Goal: Task Accomplishment & Management: Complete application form

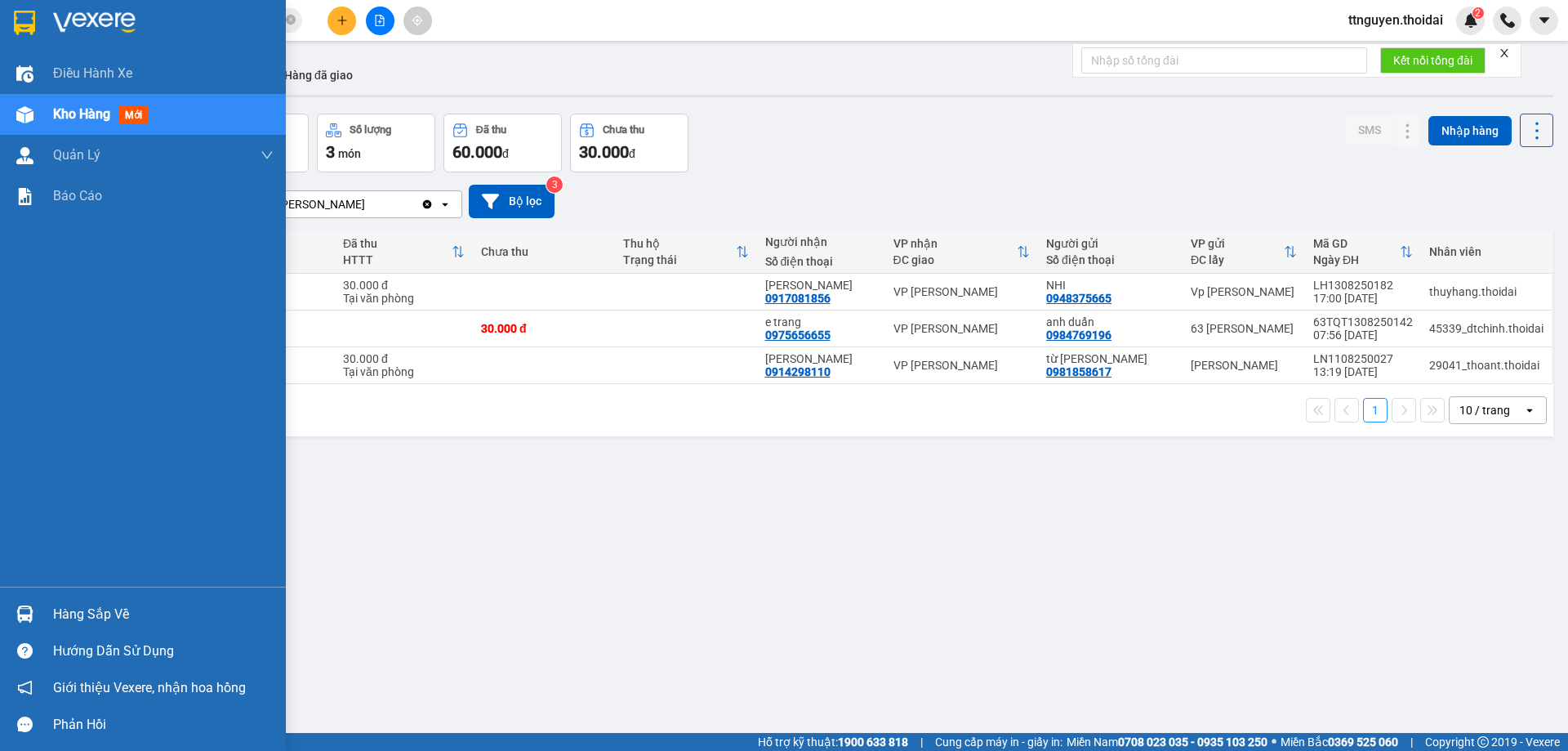
drag, startPoint x: 88, startPoint y: 611, endPoint x: 194, endPoint y: 622, distance: 106.6
click at [120, 610] on div "Hàng sắp về" at bounding box center [163, 614] width 220 height 25
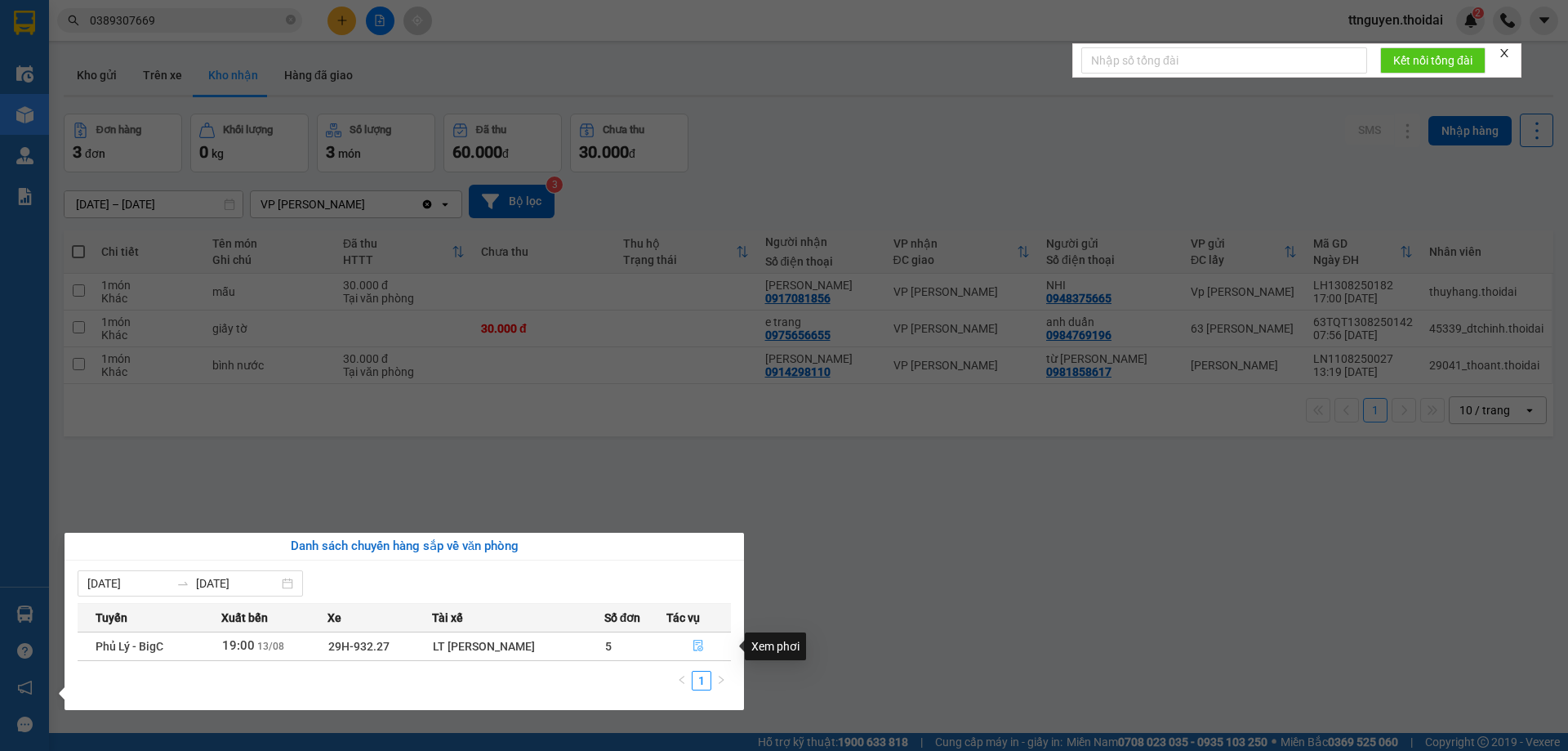
click at [702, 651] on icon "file-done" at bounding box center [698, 645] width 11 height 11
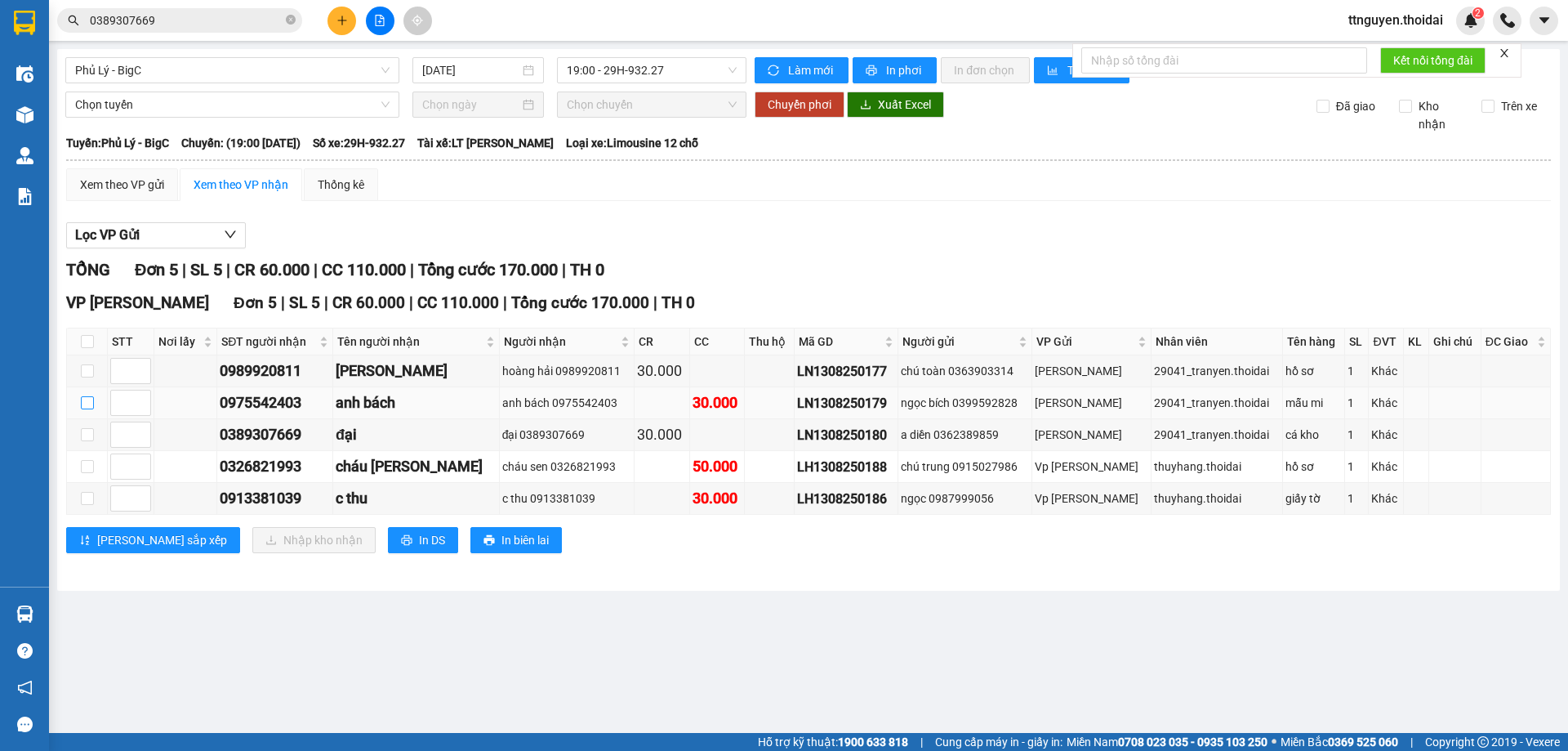
click at [84, 397] on input "checkbox" at bounding box center [88, 403] width 13 height 13
checkbox input "true"
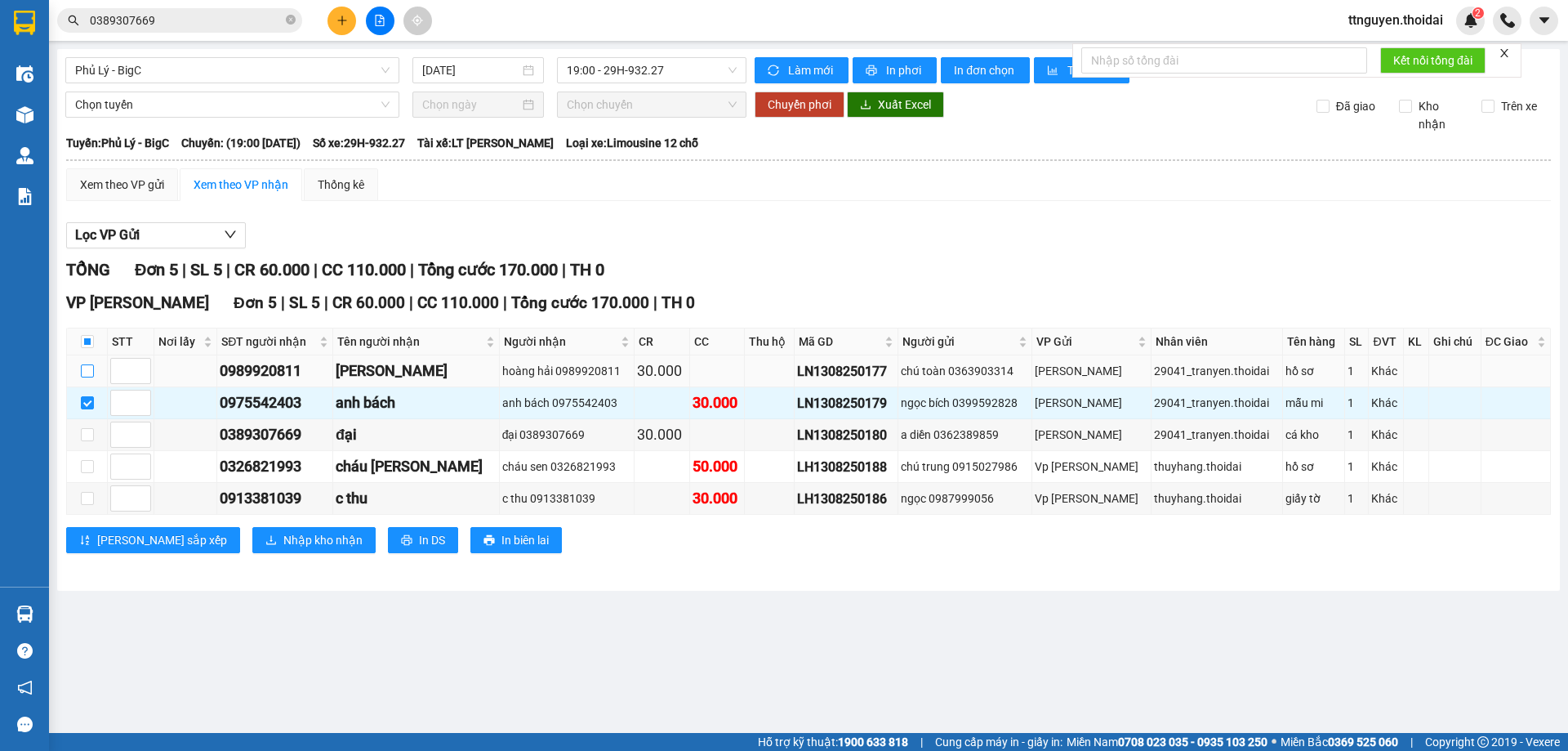
click at [92, 371] on input "checkbox" at bounding box center [88, 371] width 13 height 13
checkbox input "true"
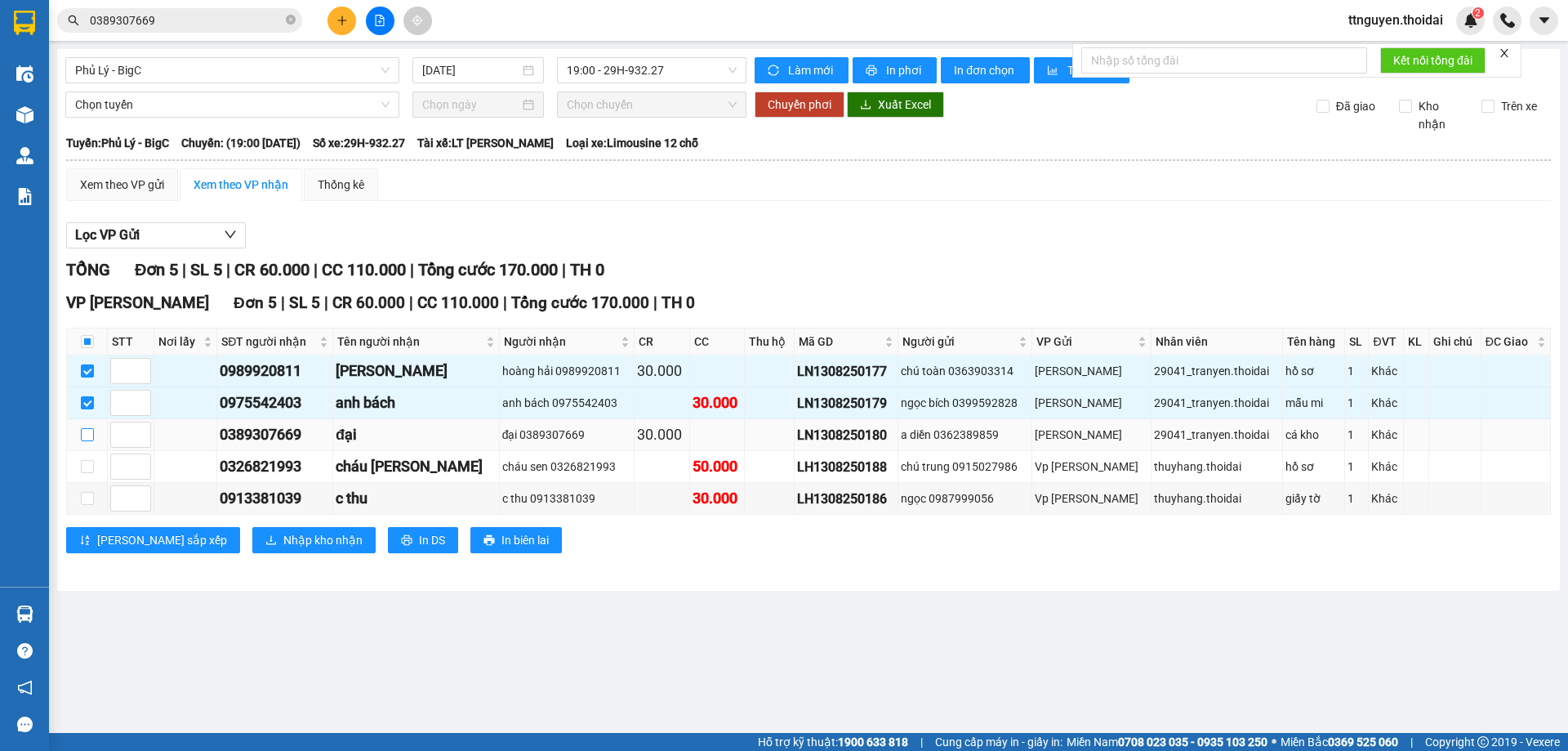
click at [91, 437] on input "checkbox" at bounding box center [88, 434] width 13 height 13
checkbox input "true"
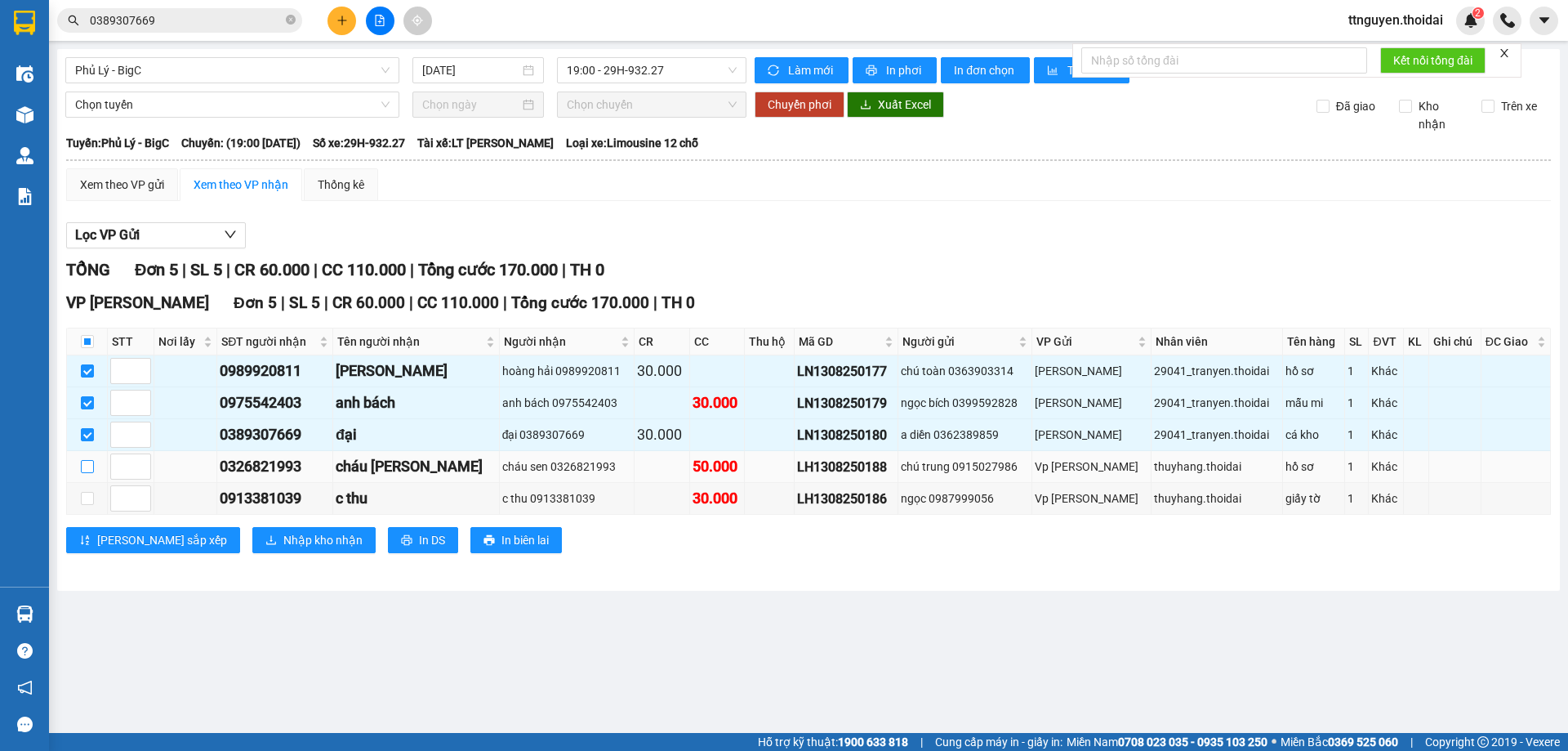
click at [86, 463] on input "checkbox" at bounding box center [88, 467] width 13 height 13
checkbox input "true"
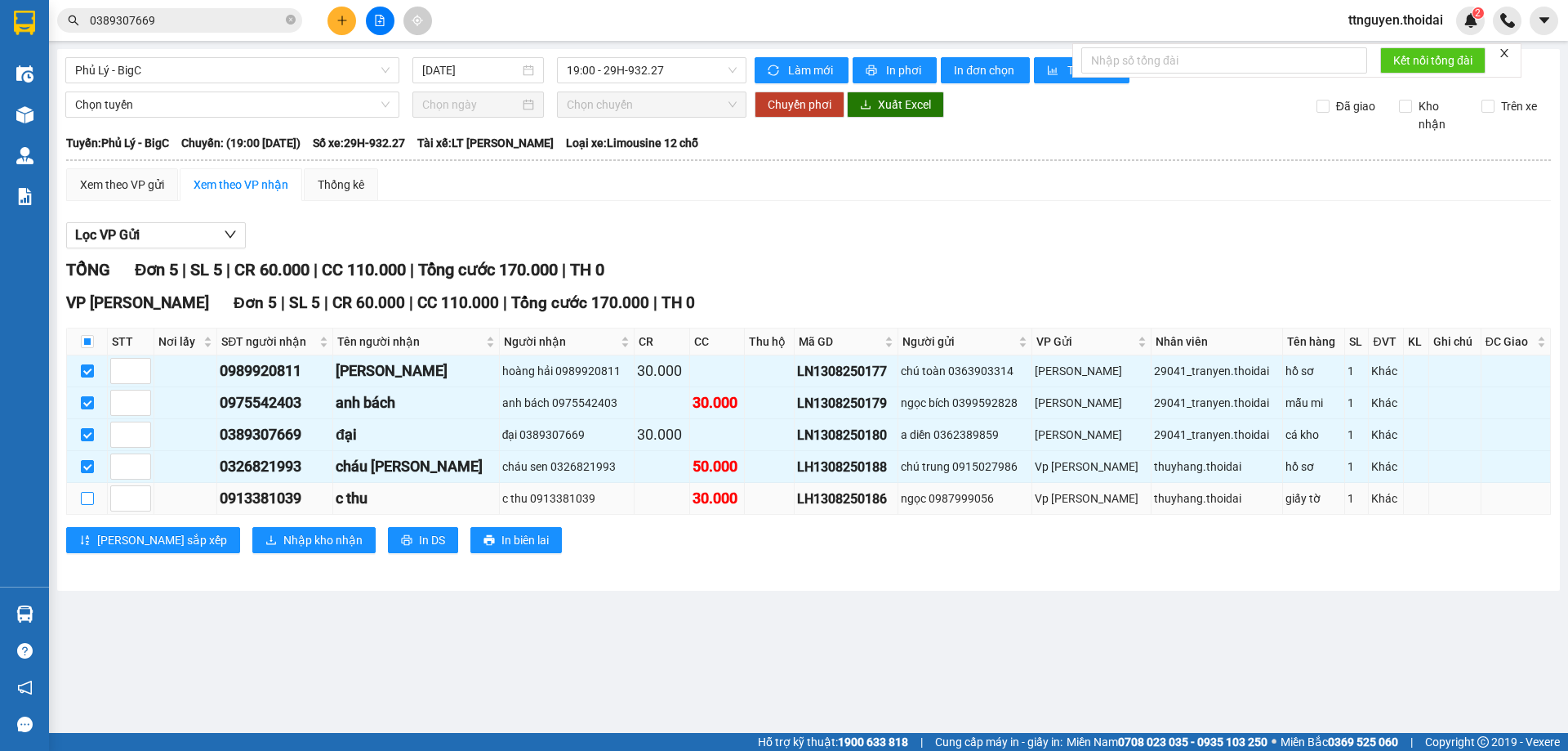
click at [87, 500] on input "checkbox" at bounding box center [88, 498] width 13 height 13
checkbox input "true"
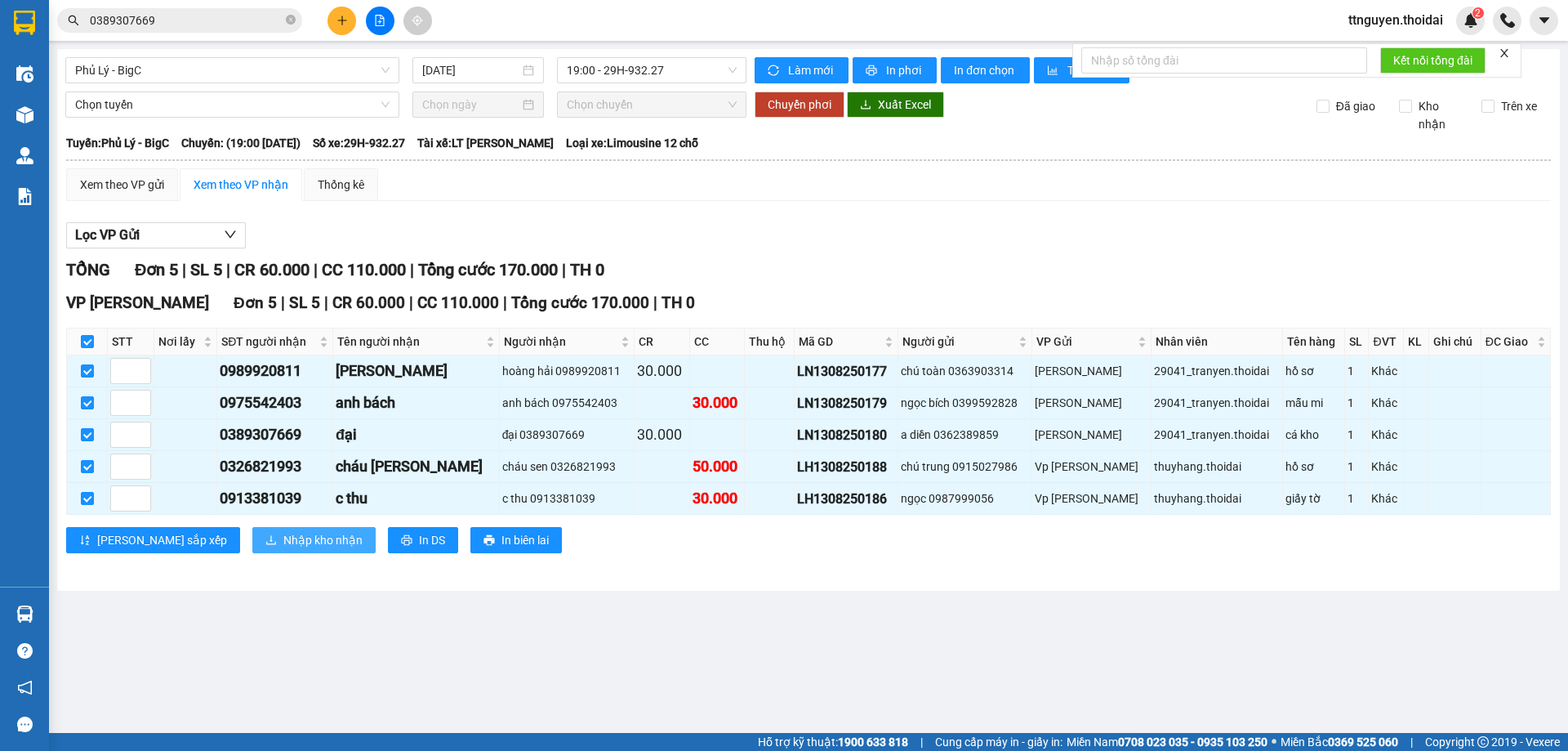
click at [283, 539] on span "Nhập kho nhận" at bounding box center [322, 540] width 79 height 18
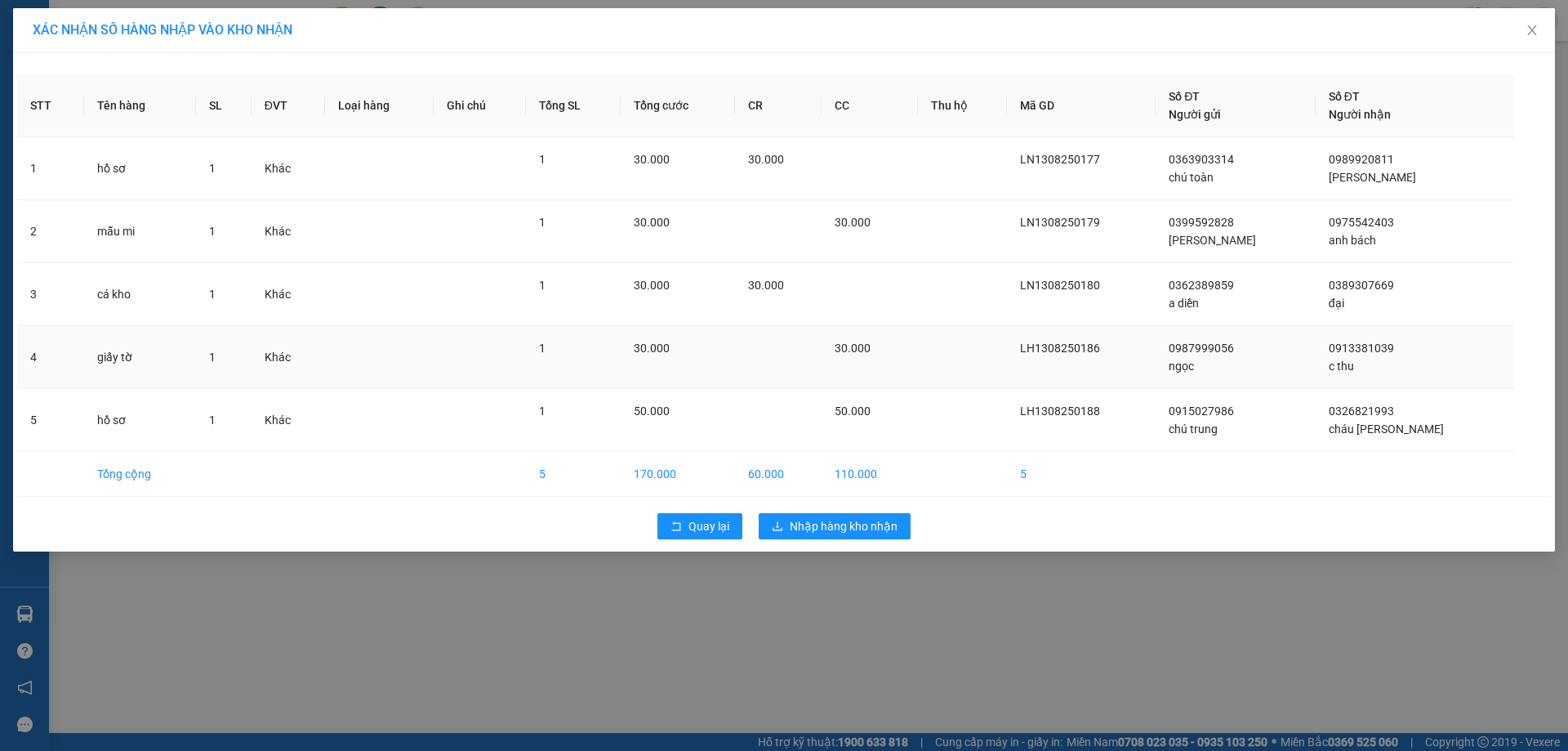
click at [823, 349] on td at bounding box center [778, 358] width 87 height 63
click at [818, 522] on span "Nhập hàng kho nhận" at bounding box center [844, 525] width 108 height 18
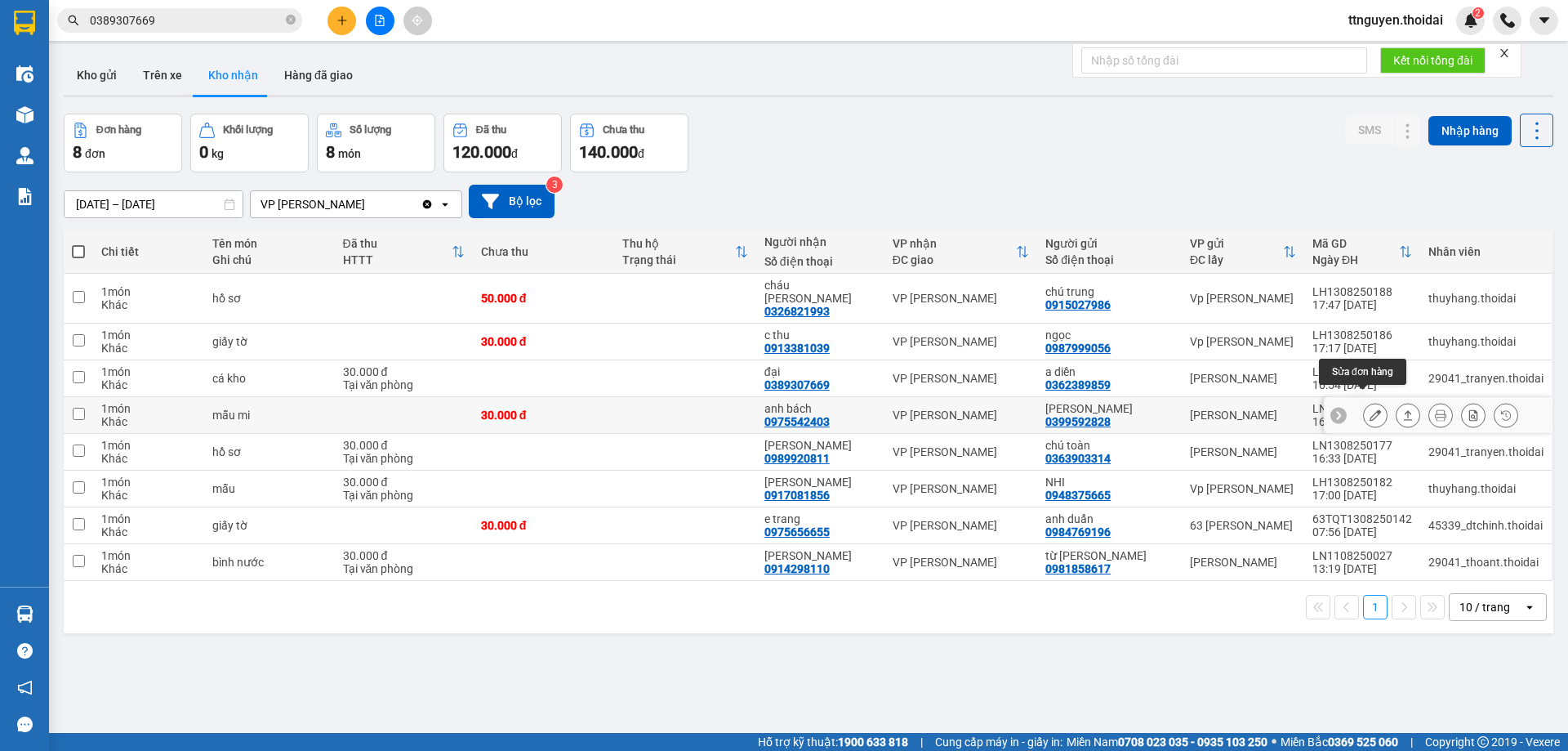
click at [1370, 409] on icon at bounding box center [1376, 415] width 11 height 11
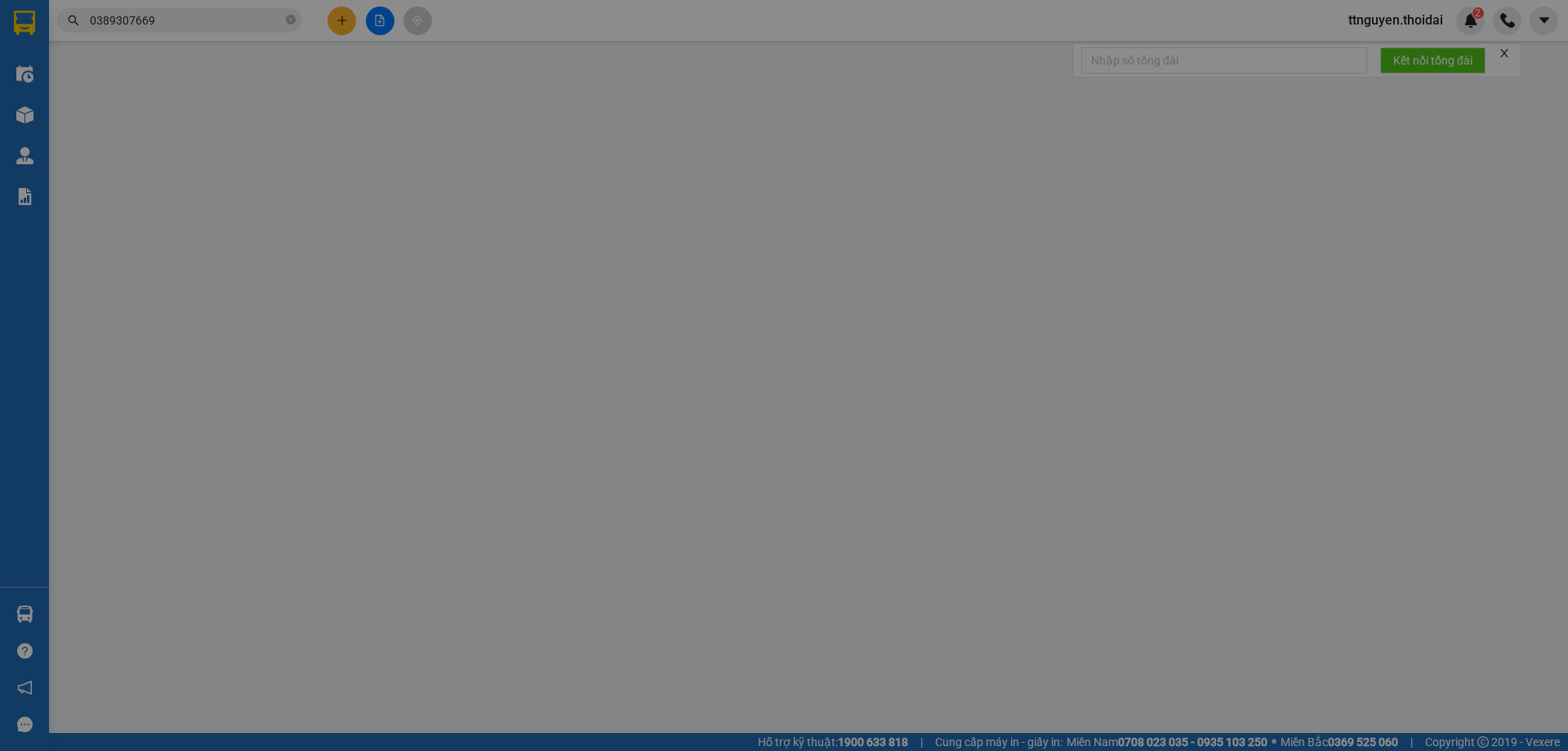
type input "0399592828"
type input "[PERSON_NAME]"
type input "0975542403"
type input "anh bách"
type input "30.000"
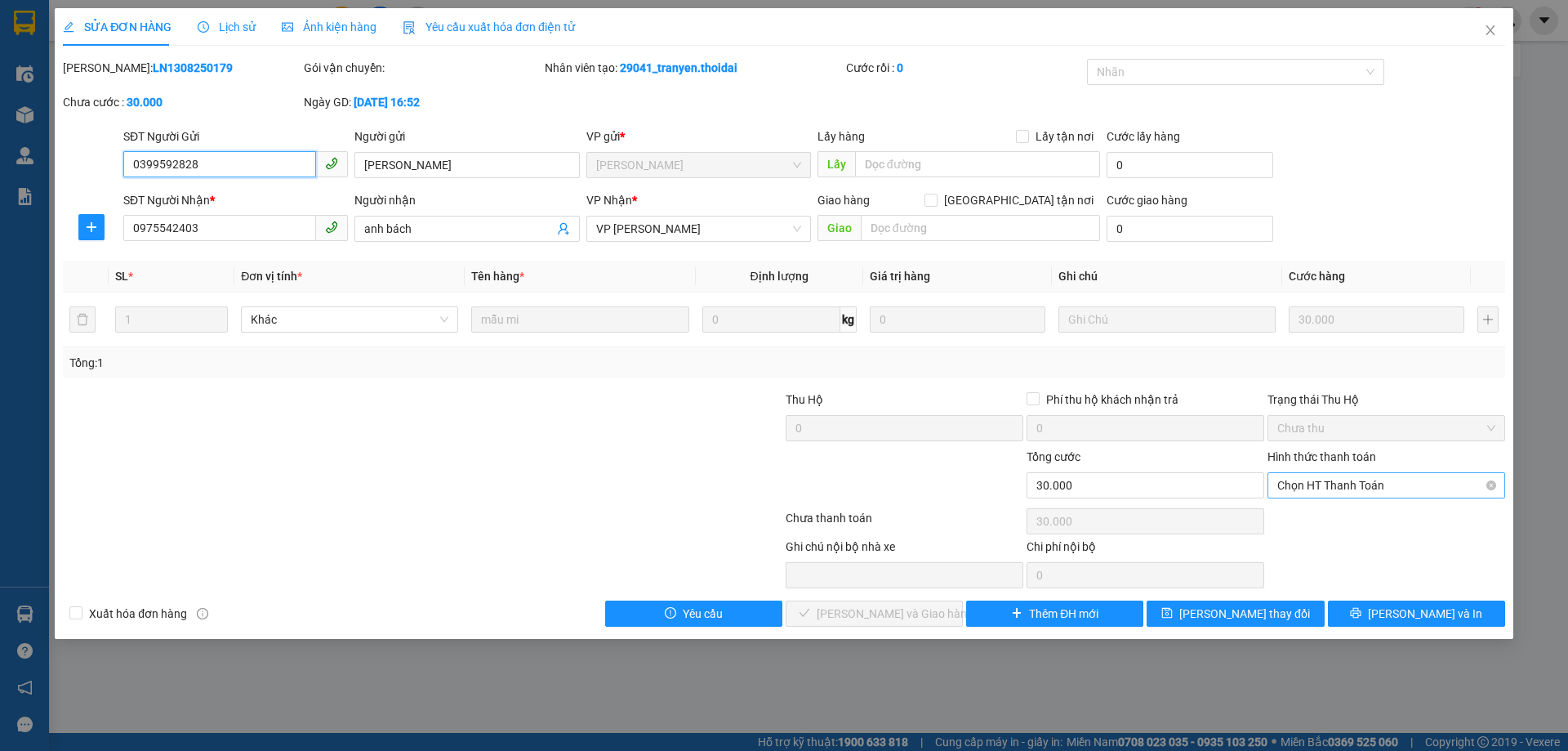
click at [1340, 482] on span "Chọn HT Thanh Toán" at bounding box center [1386, 485] width 218 height 25
click at [1294, 517] on div "Tại văn phòng" at bounding box center [1386, 518] width 218 height 18
type input "0"
click at [894, 611] on span "[PERSON_NAME] và Giao hàng" at bounding box center [895, 613] width 157 height 18
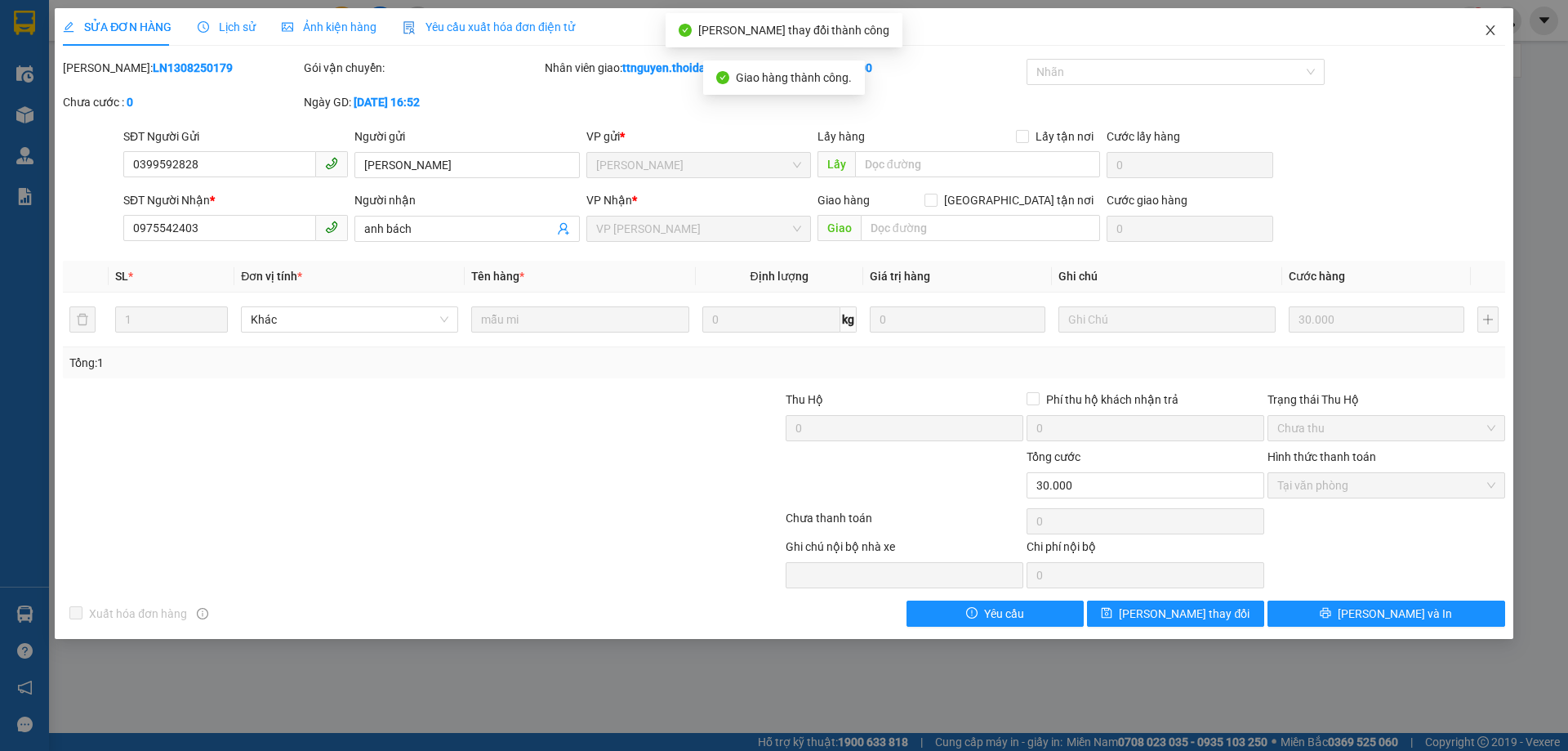
click at [1491, 35] on icon "close" at bounding box center [1491, 31] width 13 height 13
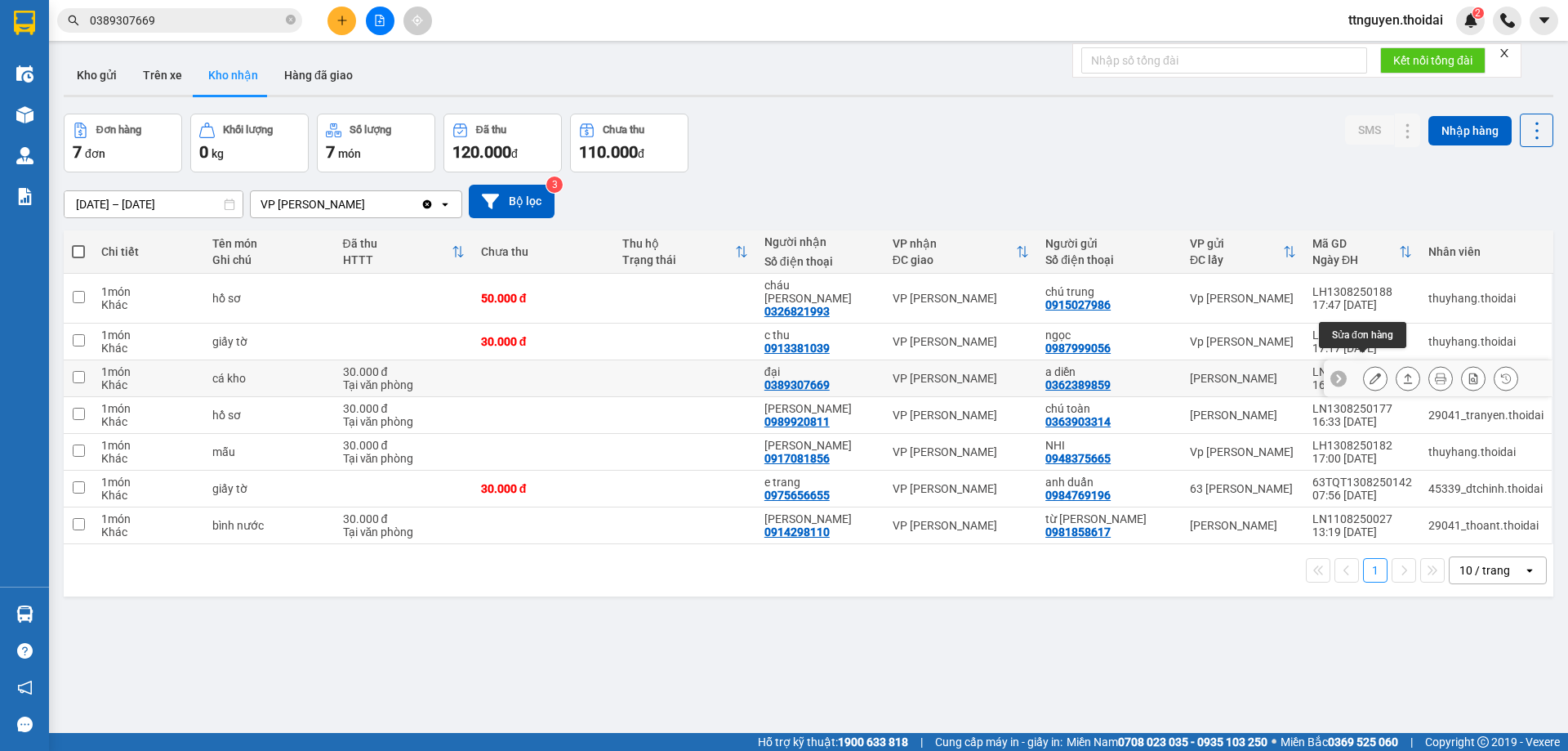
click at [1370, 372] on icon at bounding box center [1376, 378] width 11 height 11
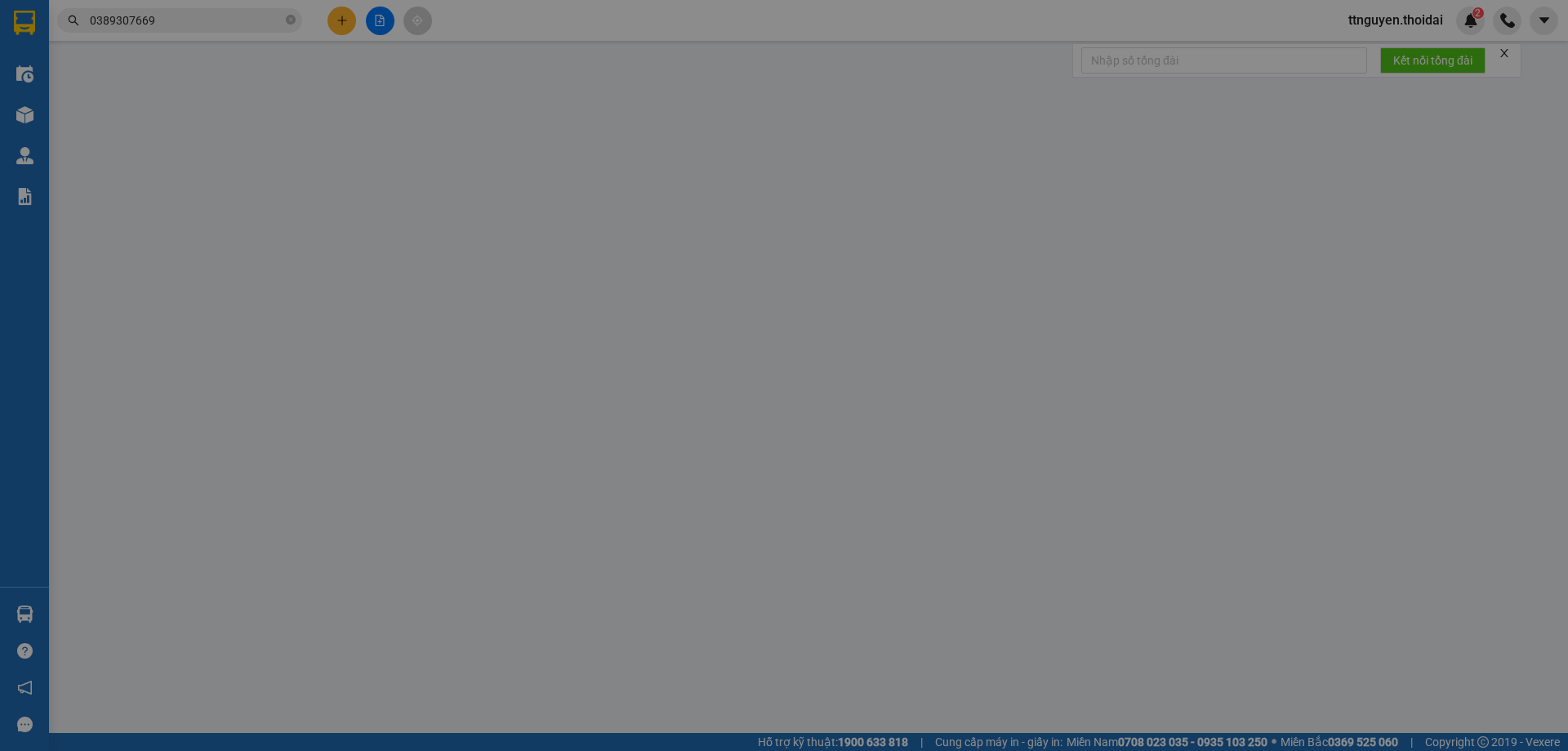
type input "0362389859"
type input "a diền"
type input "0389307669"
type input "đại"
type input "30.000"
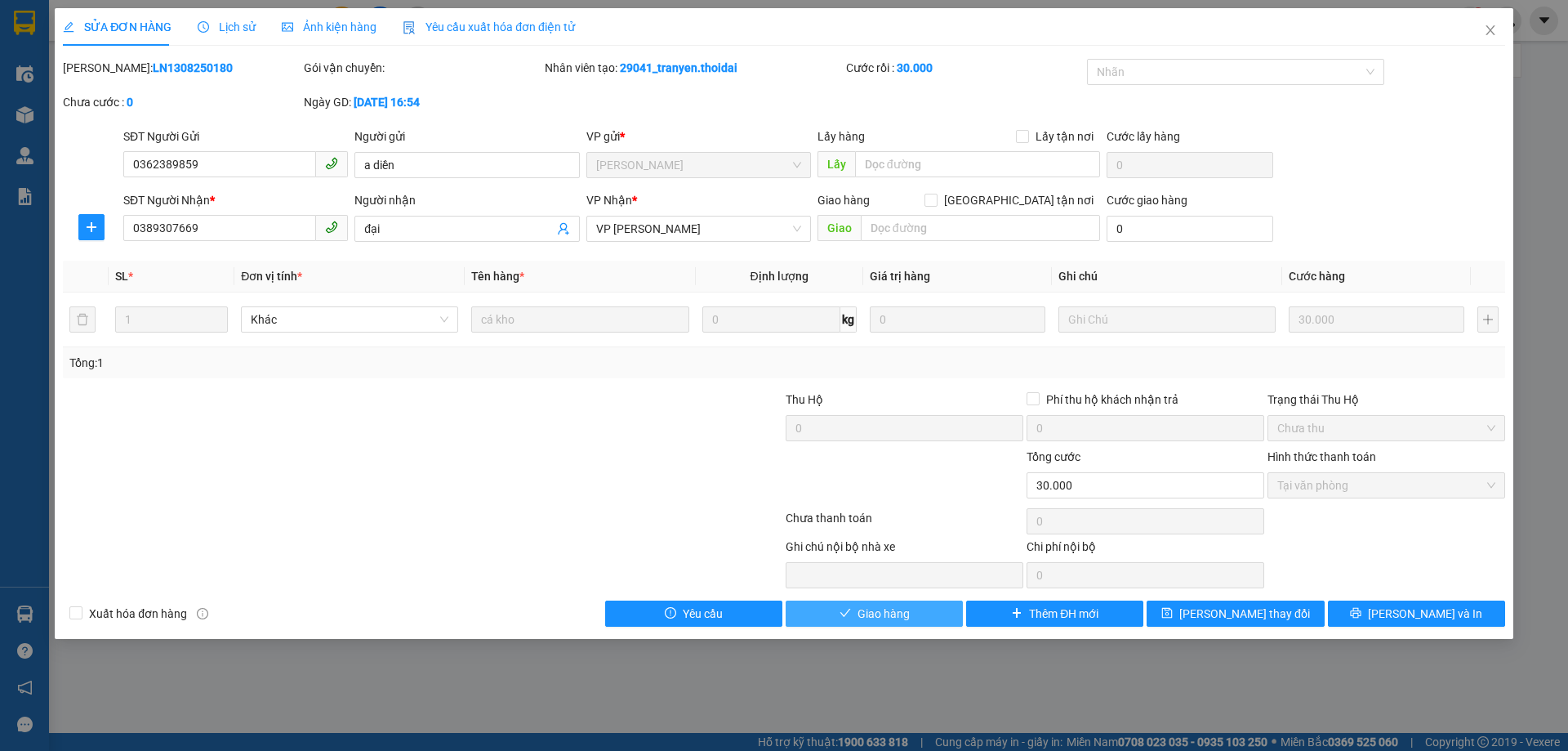
click at [914, 611] on button "Giao hàng" at bounding box center [873, 612] width 177 height 26
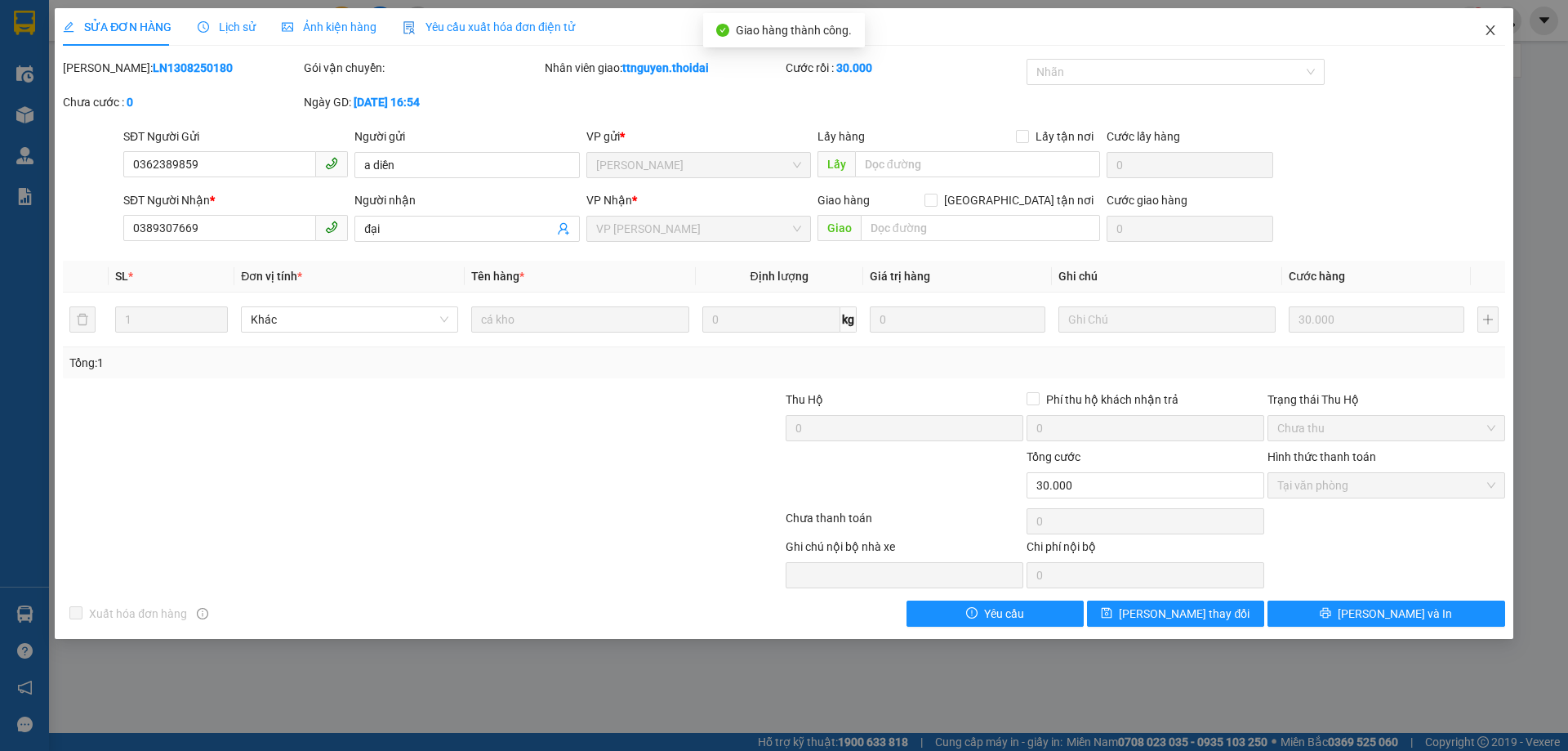
click at [1489, 33] on icon "close" at bounding box center [1490, 30] width 9 height 10
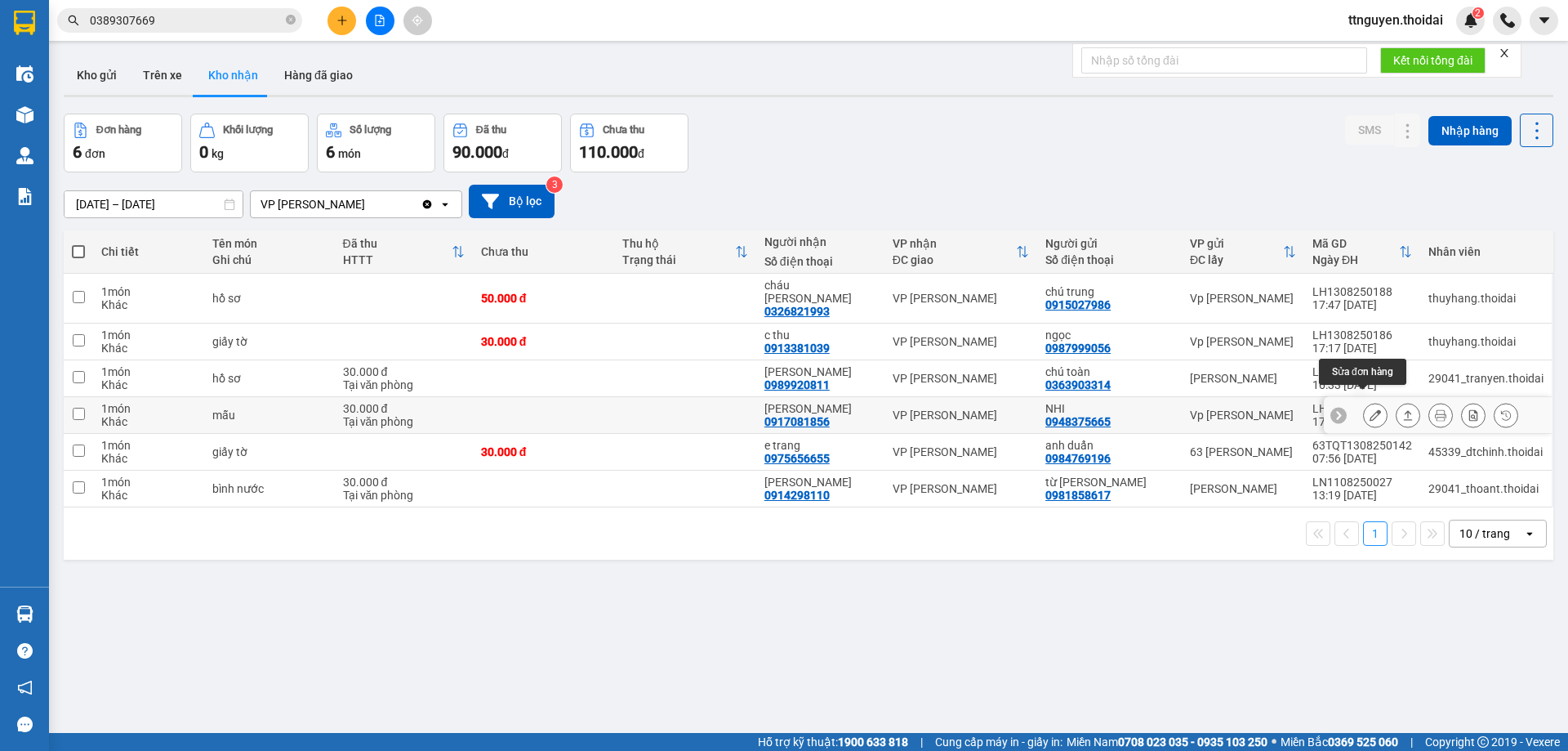
click at [1364, 401] on button at bounding box center [1376, 415] width 23 height 29
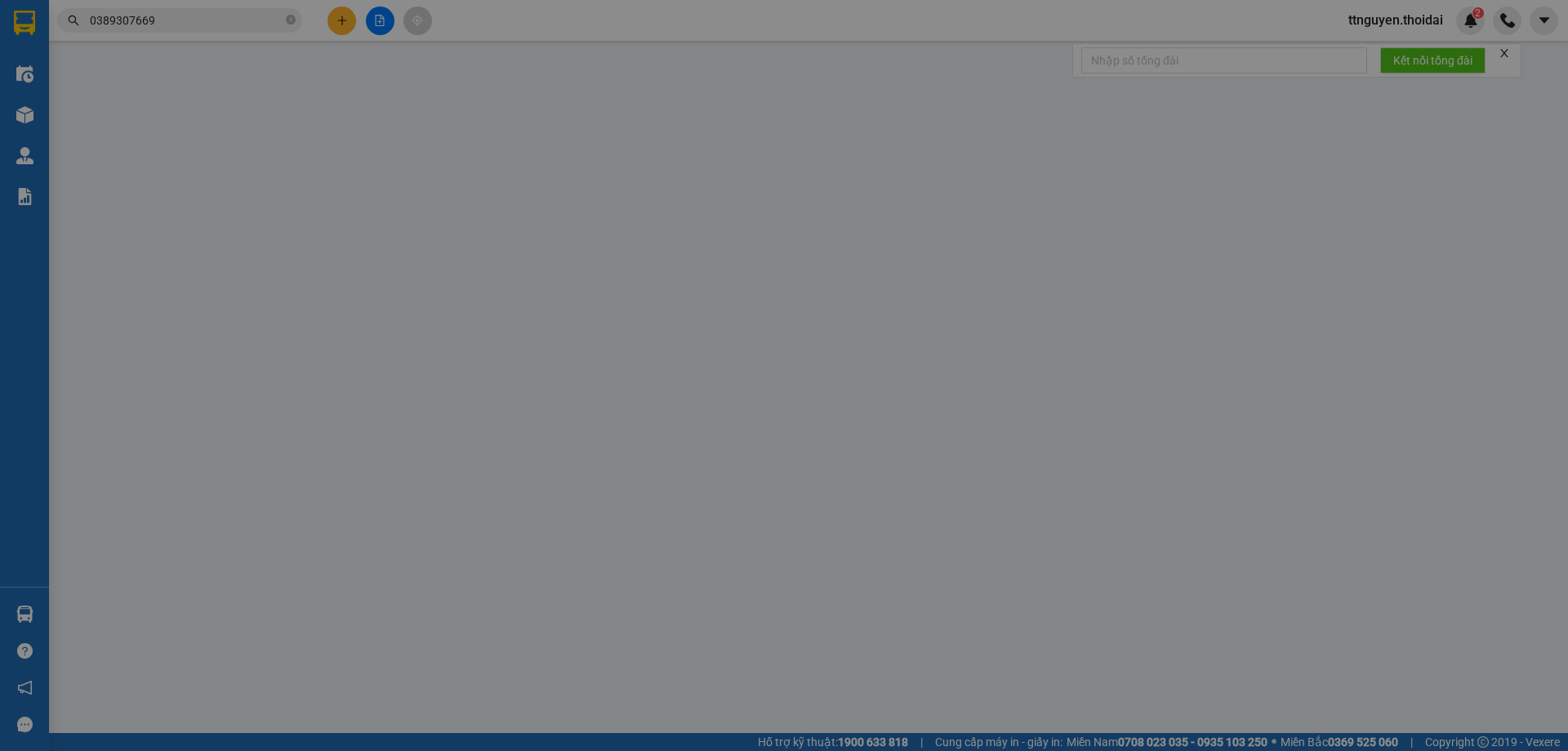
type input "0948375665"
type input "NHI"
type input "0917081856"
type input "[PERSON_NAME]"
type input "30.000"
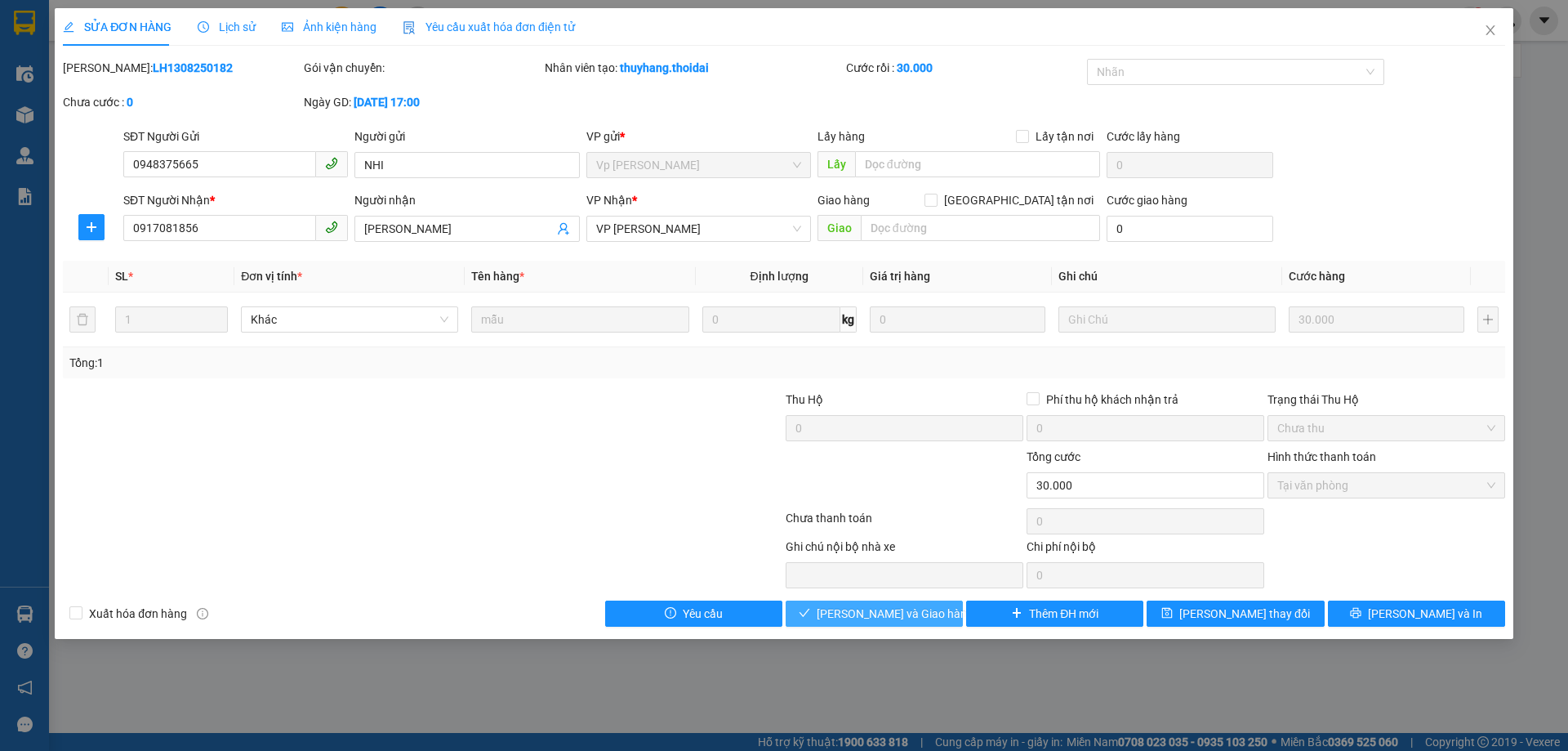
click at [871, 609] on span "[PERSON_NAME] và Giao hàng" at bounding box center [895, 613] width 157 height 18
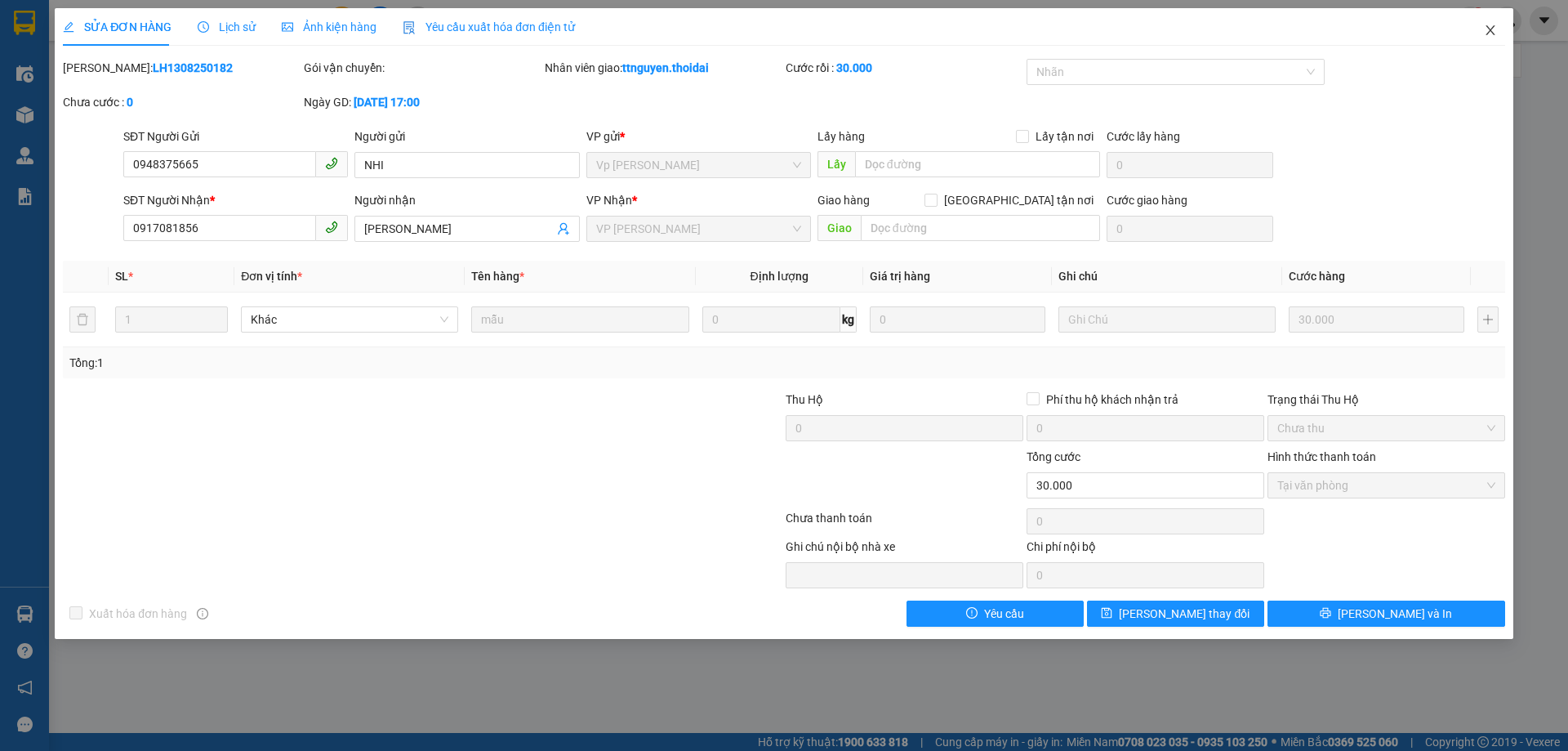
click at [1492, 32] on icon "close" at bounding box center [1491, 31] width 13 height 13
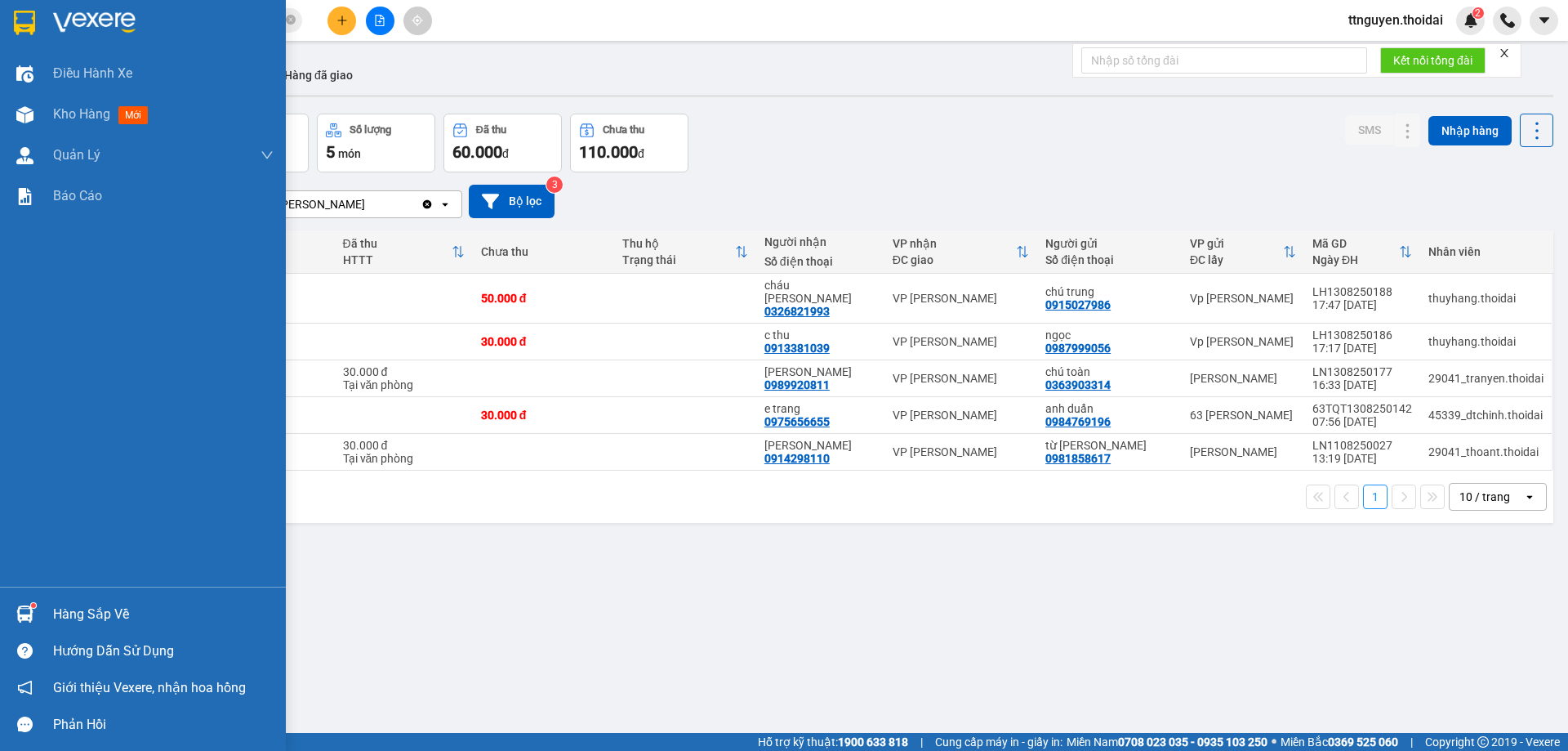
drag, startPoint x: 110, startPoint y: 608, endPoint x: 132, endPoint y: 608, distance: 22.0
click at [110, 608] on div "Hàng sắp về" at bounding box center [163, 614] width 220 height 25
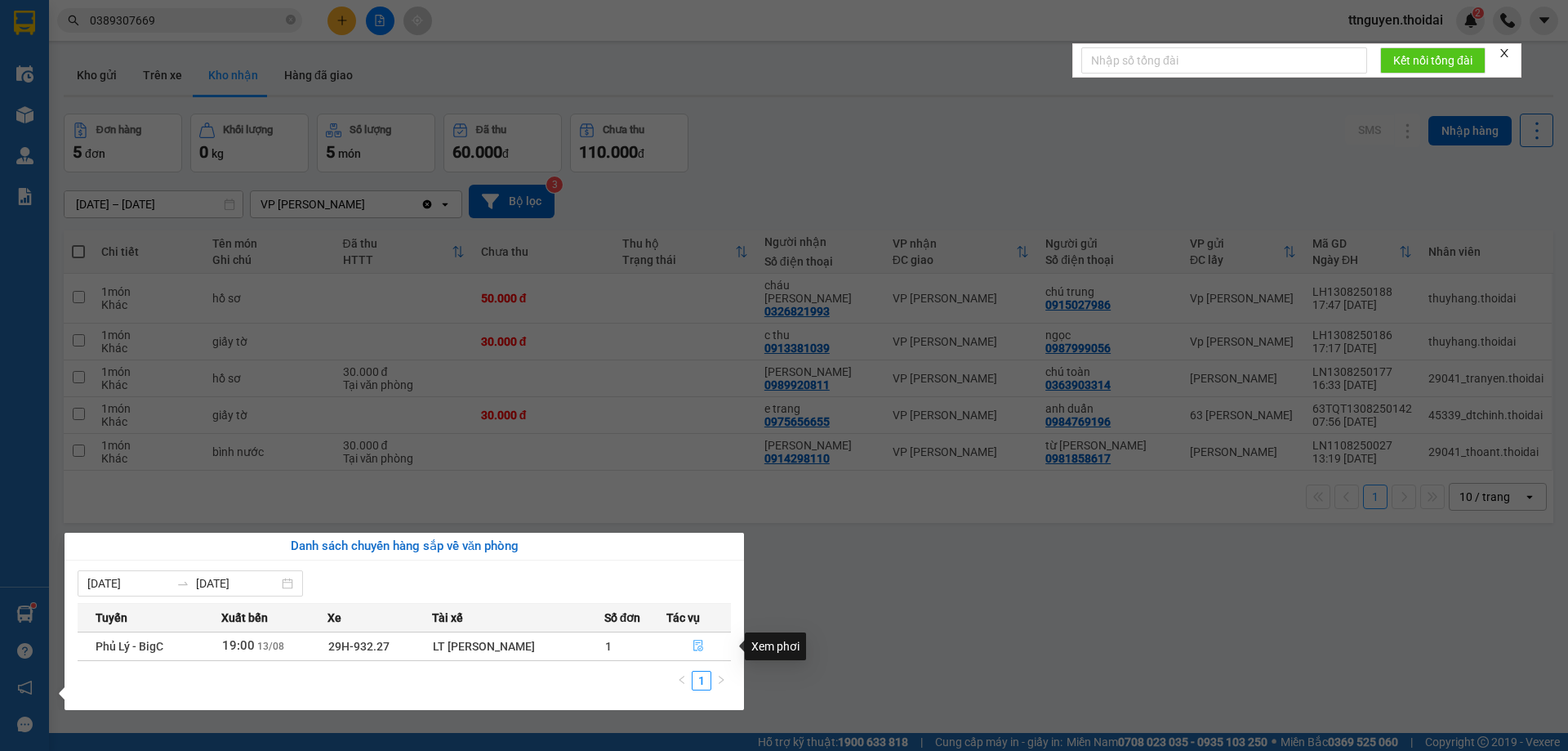
drag, startPoint x: 695, startPoint y: 646, endPoint x: 697, endPoint y: 637, distance: 9.2
click at [695, 645] on icon "file-done" at bounding box center [698, 645] width 11 height 11
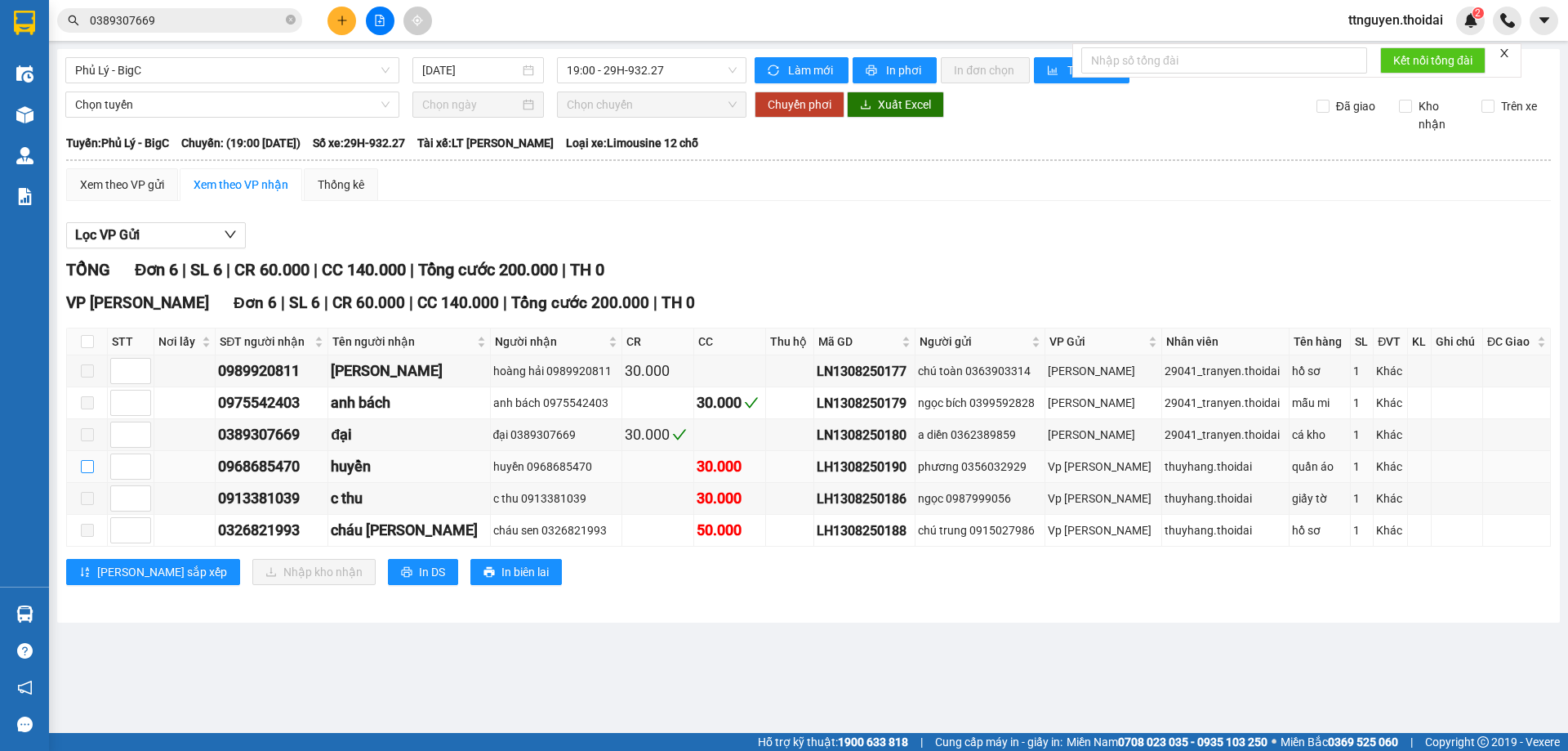
click at [86, 467] on input "checkbox" at bounding box center [88, 467] width 13 height 13
checkbox input "true"
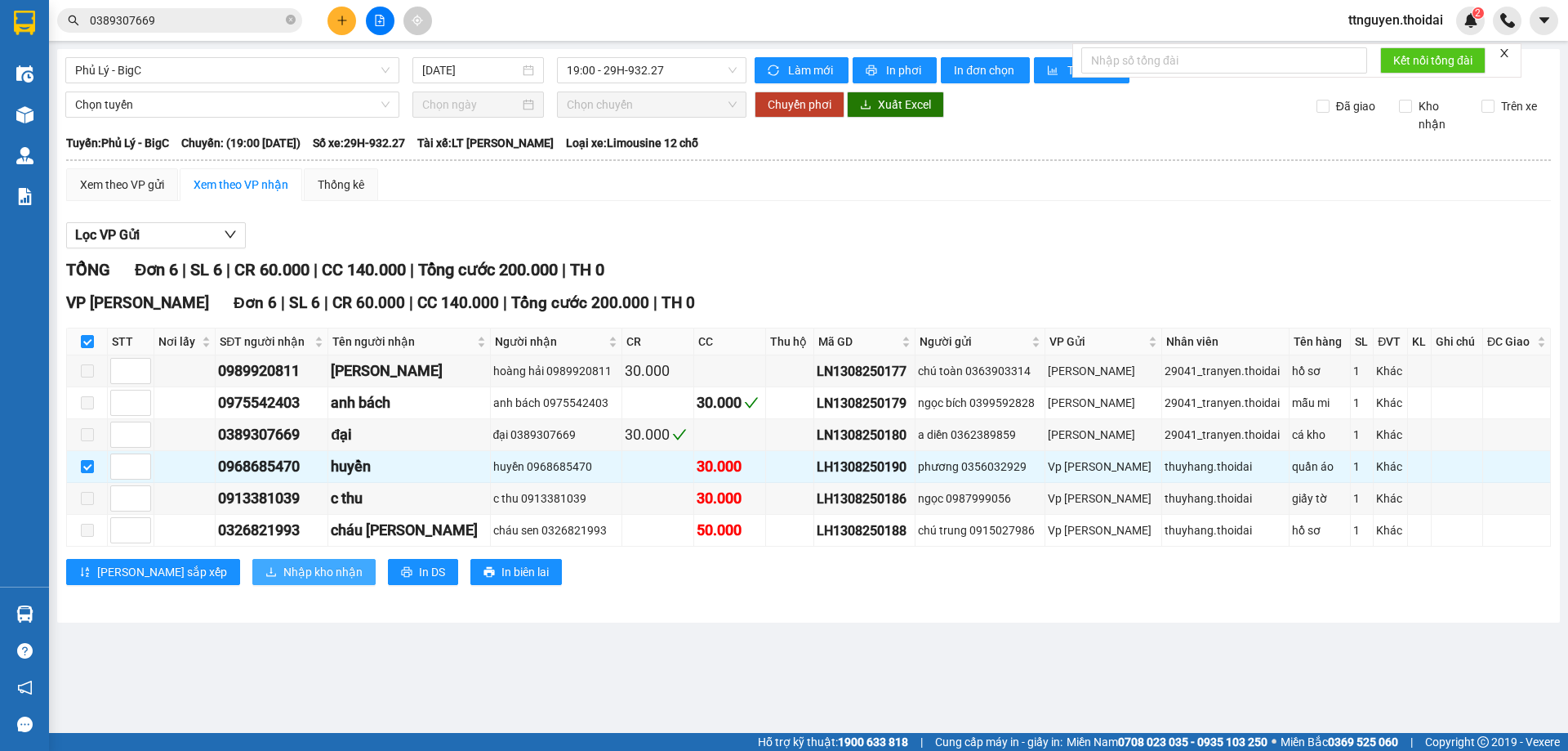
click at [283, 575] on span "Nhập kho nhận" at bounding box center [322, 571] width 79 height 18
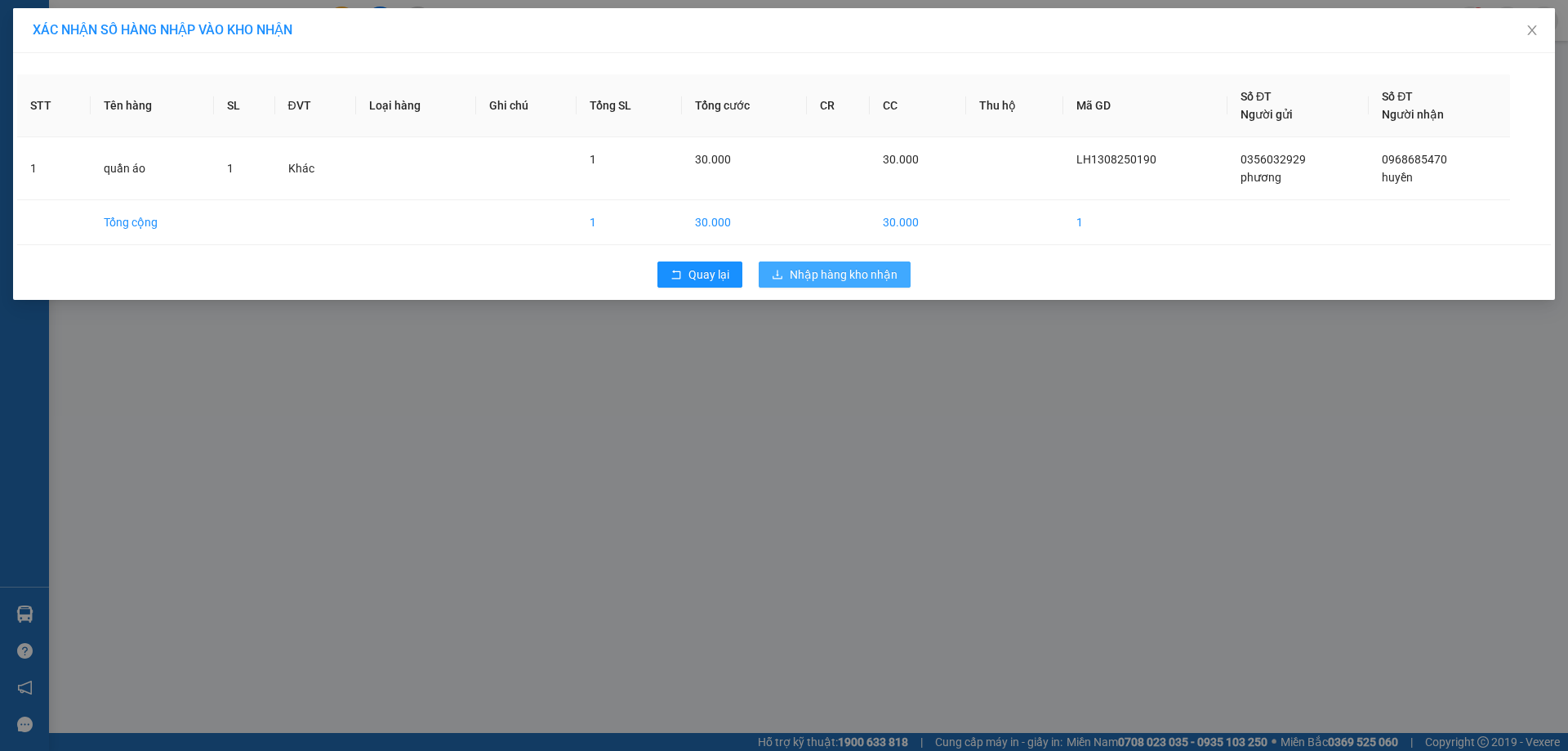
click at [846, 277] on span "Nhập hàng kho nhận" at bounding box center [844, 274] width 108 height 18
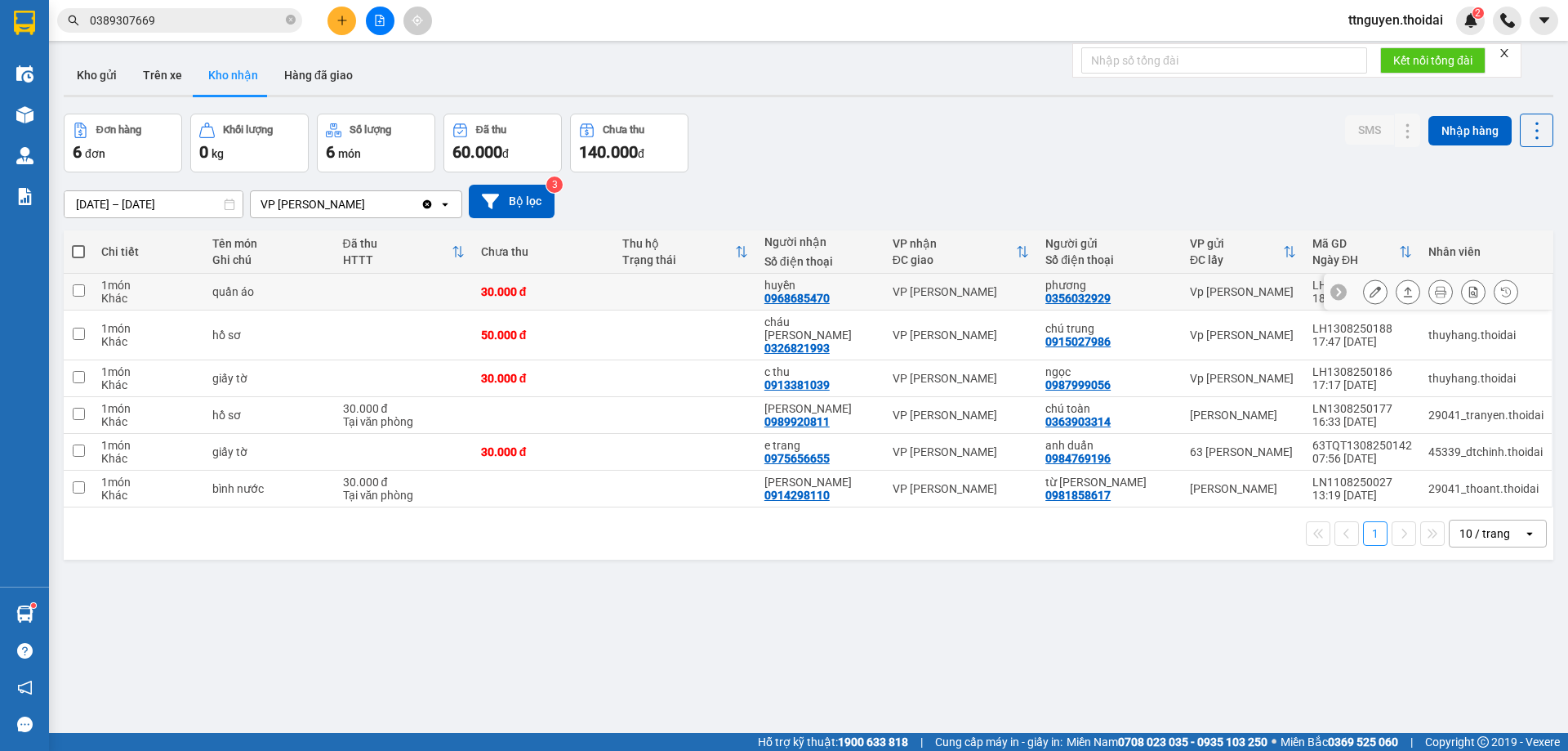
click at [1370, 291] on icon at bounding box center [1376, 292] width 11 height 11
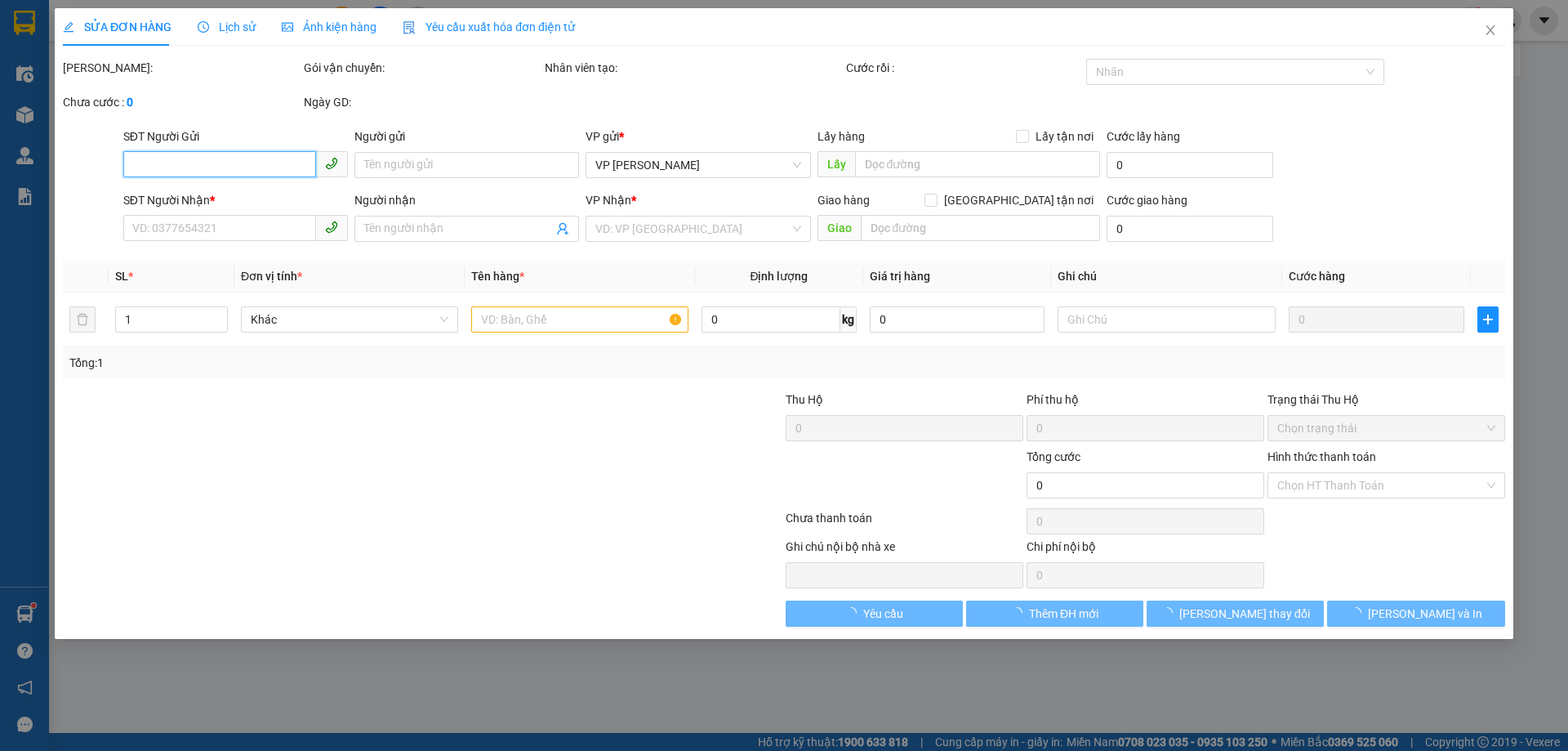
type input "0356032929"
type input "phương"
type input "0968685470"
type input "huyền"
type input "30.000"
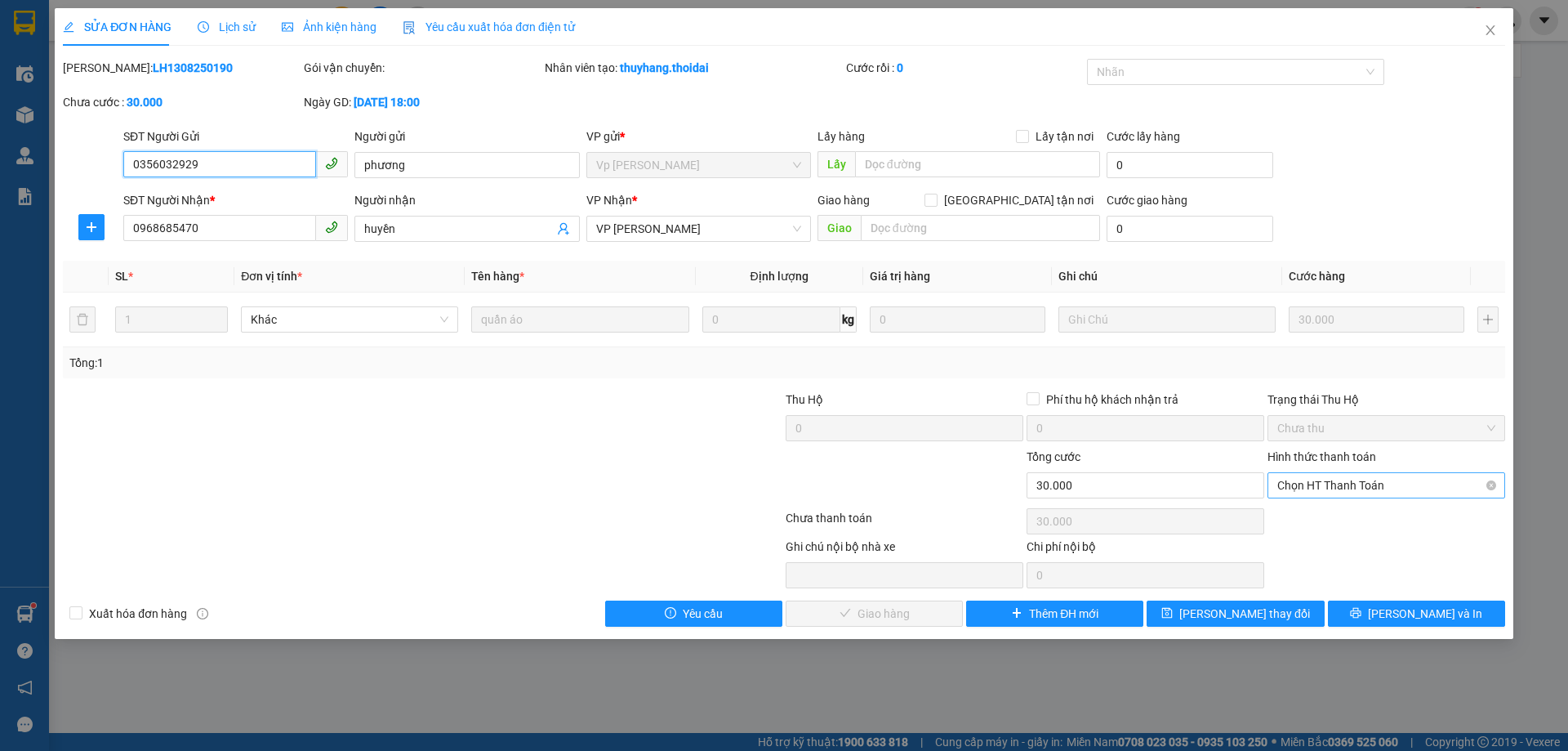
click at [1323, 480] on span "Chọn HT Thanh Toán" at bounding box center [1386, 485] width 218 height 25
click at [1298, 524] on div "Tại văn phòng" at bounding box center [1386, 518] width 218 height 18
type input "0"
click at [865, 606] on span "[PERSON_NAME] và Giao hàng" at bounding box center [895, 613] width 157 height 18
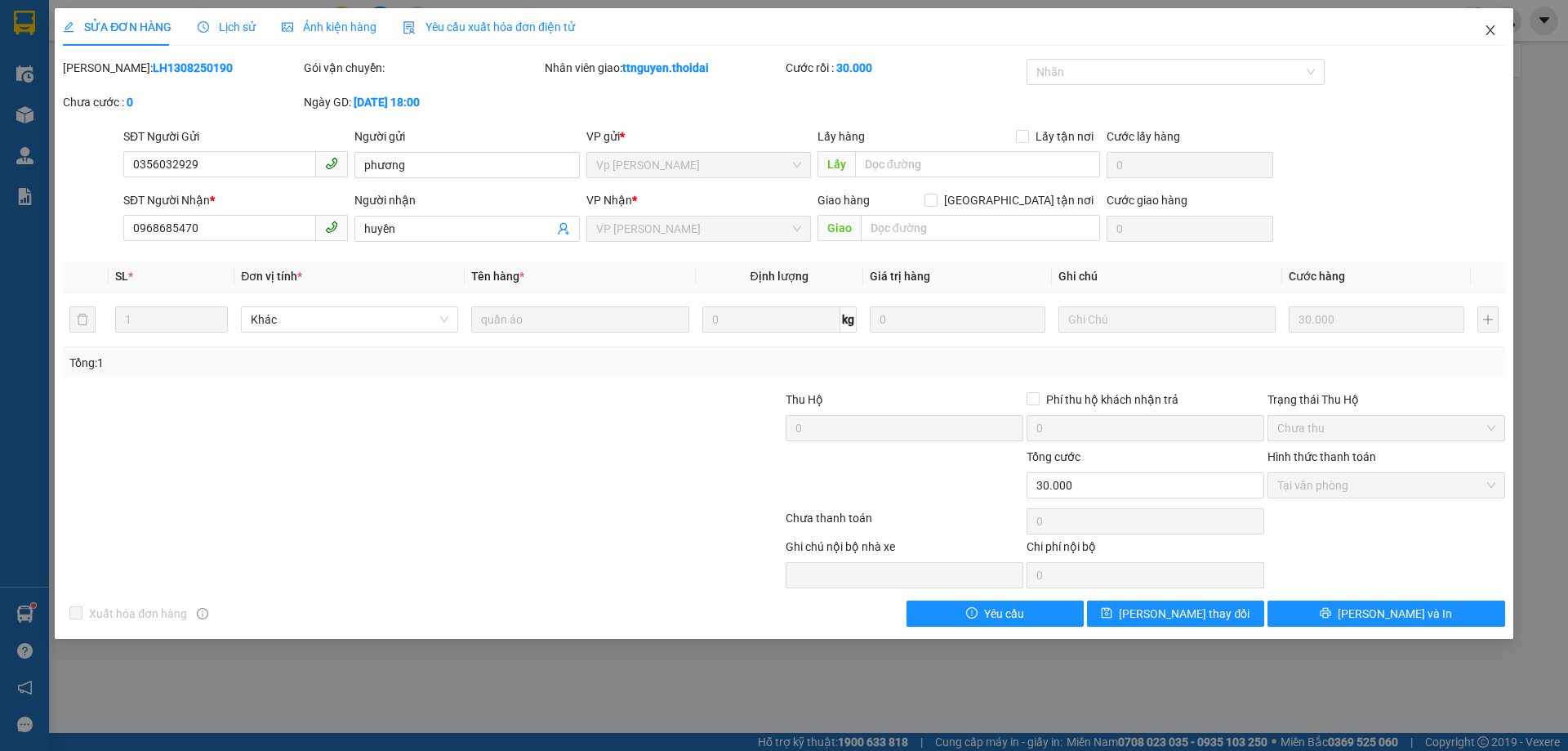
click at [1487, 31] on icon "close" at bounding box center [1491, 31] width 13 height 13
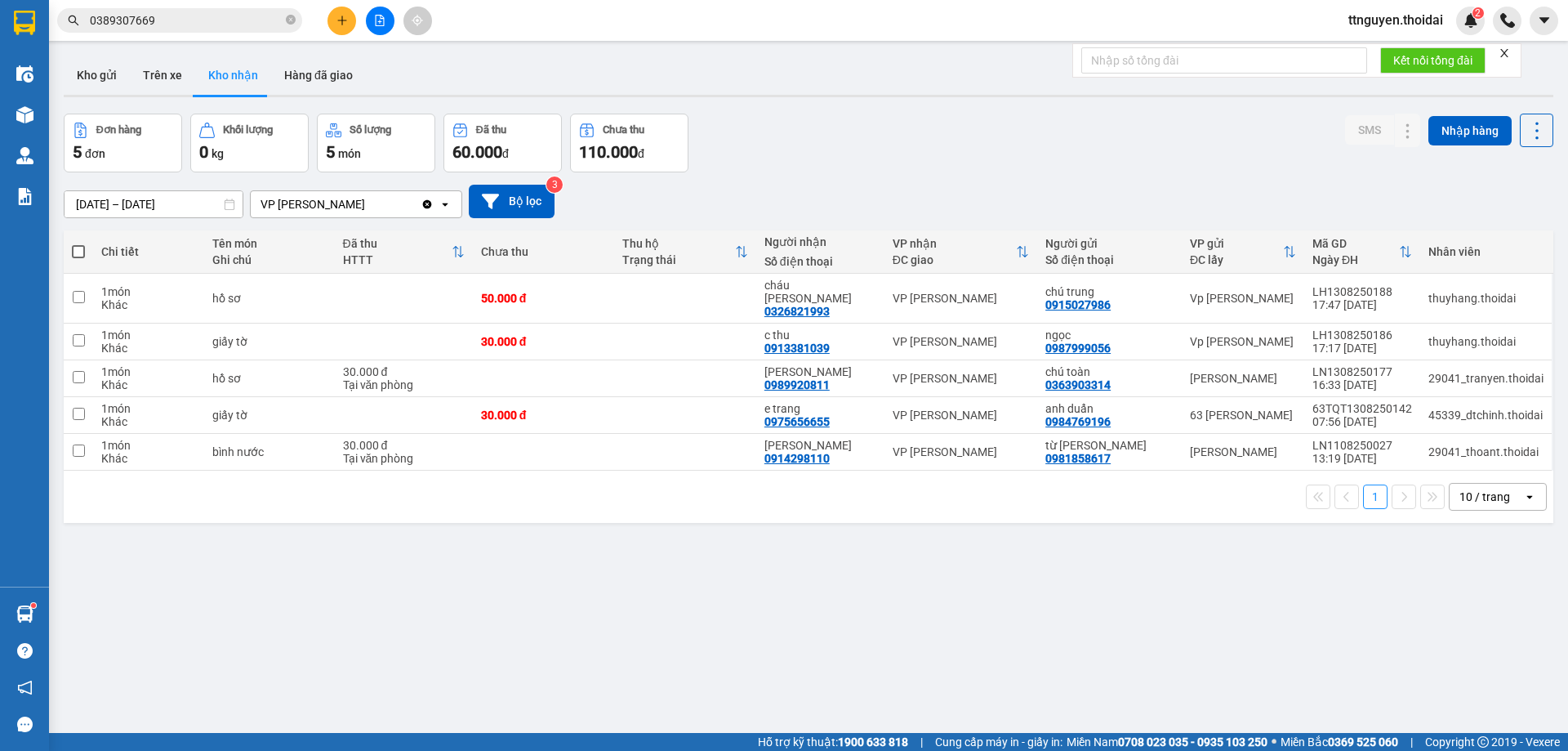
click at [1392, 16] on span "ttnguyen.thoidai" at bounding box center [1396, 19] width 121 height 20
click at [1371, 42] on span "Đăng xuất" at bounding box center [1402, 51] width 89 height 18
